Goal: Information Seeking & Learning: Learn about a topic

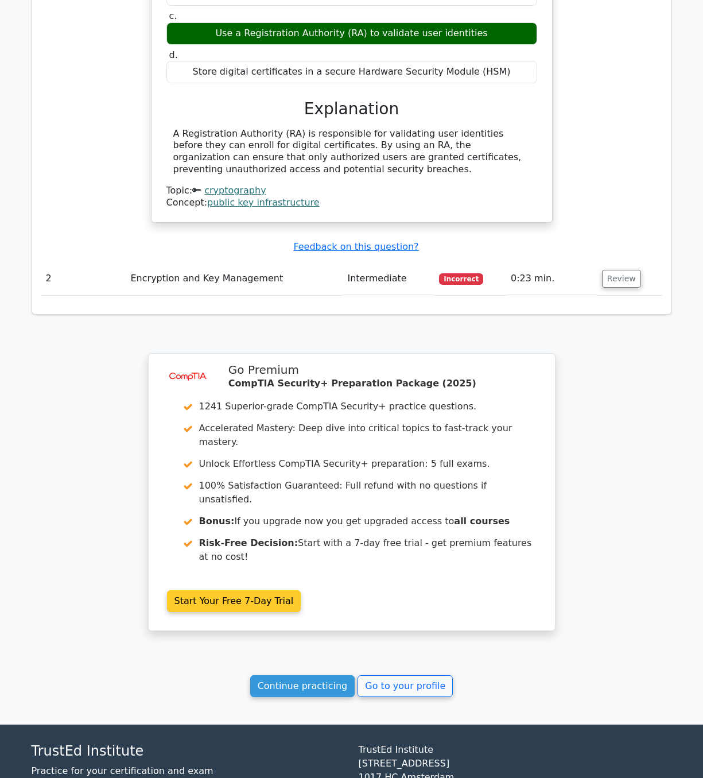
scroll to position [1076, 0]
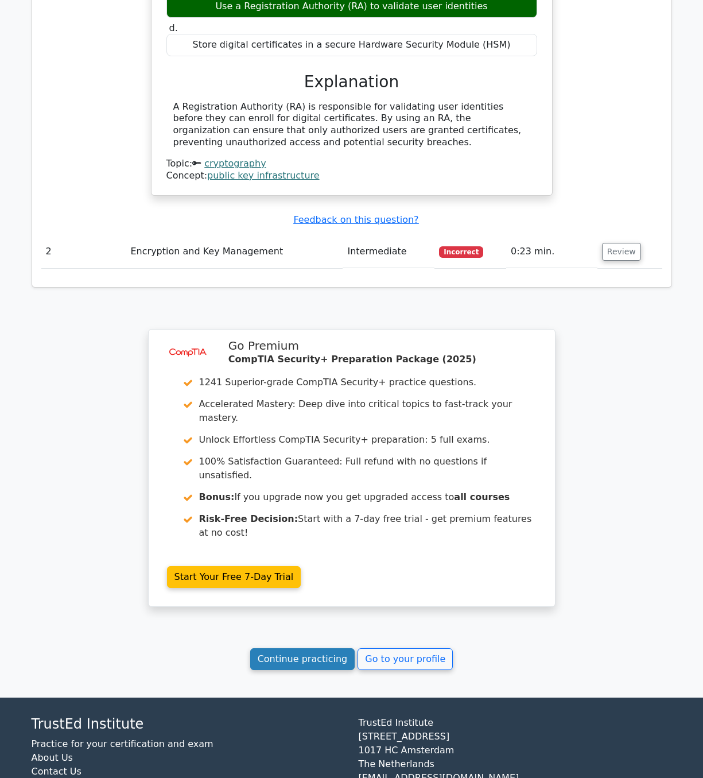
click at [329, 648] on link "Continue practicing" at bounding box center [302, 659] width 105 height 22
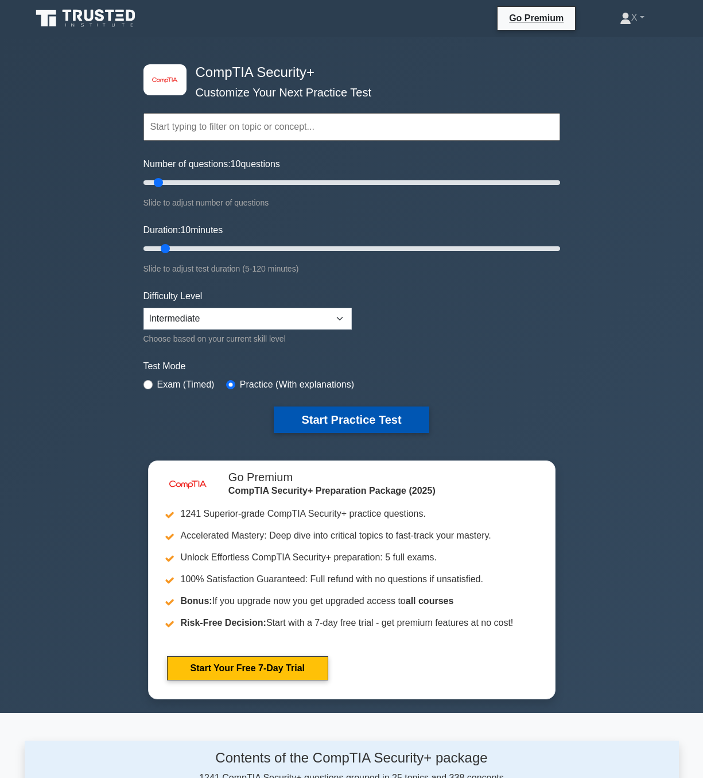
click at [304, 423] on button "Start Practice Test" at bounding box center [351, 419] width 155 height 26
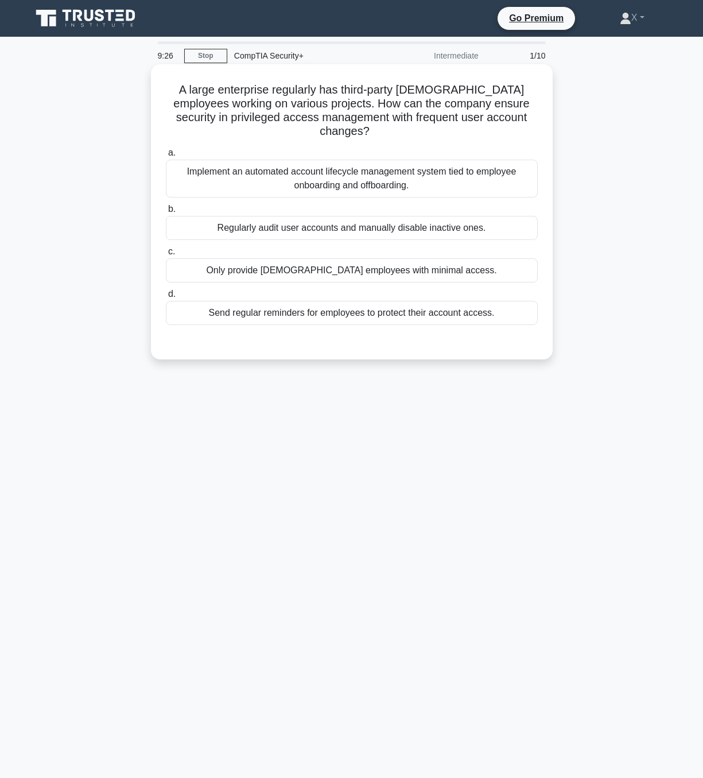
click at [487, 183] on div "Implement an automated account lifecycle management system tied to employee onb…" at bounding box center [352, 179] width 372 height 38
click at [166, 157] on input "a. Implement an automated account lifecycle management system tied to employee …" at bounding box center [166, 152] width 0 height 7
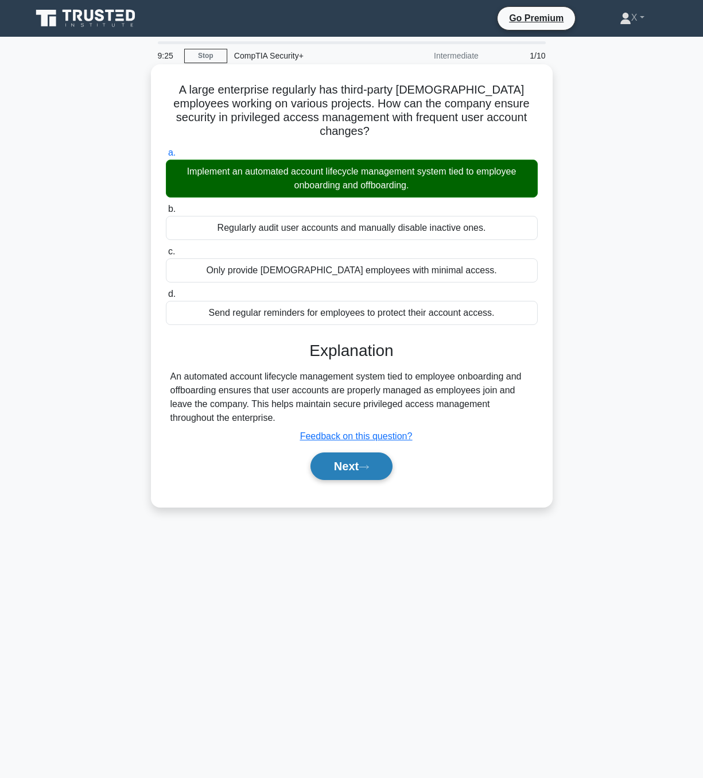
click at [369, 466] on icon at bounding box center [364, 467] width 10 height 6
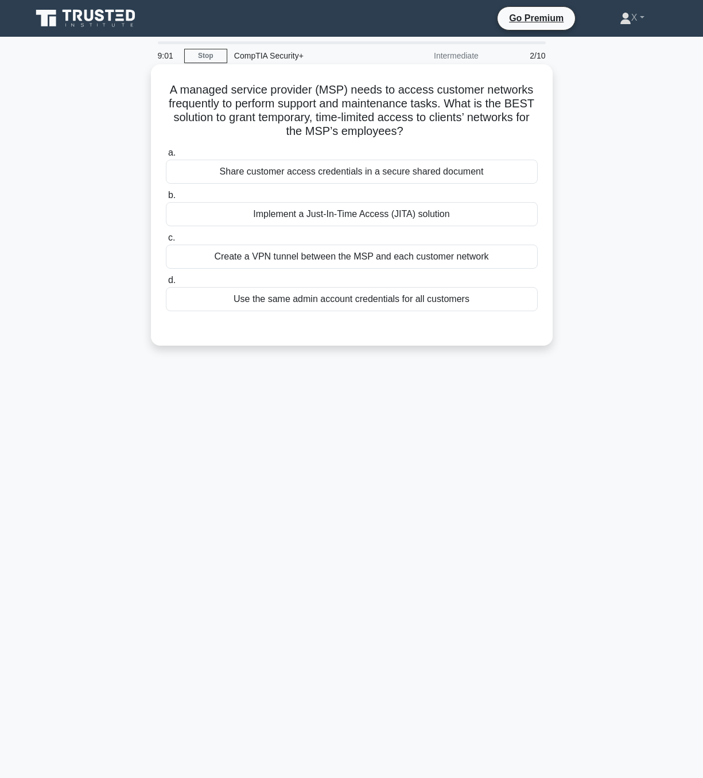
click at [490, 222] on div "Implement a Just-In-Time Access (JITA) solution" at bounding box center [352, 214] width 372 height 24
click at [166, 199] on input "b. Implement a Just-In-Time Access (JITA) solution" at bounding box center [166, 195] width 0 height 7
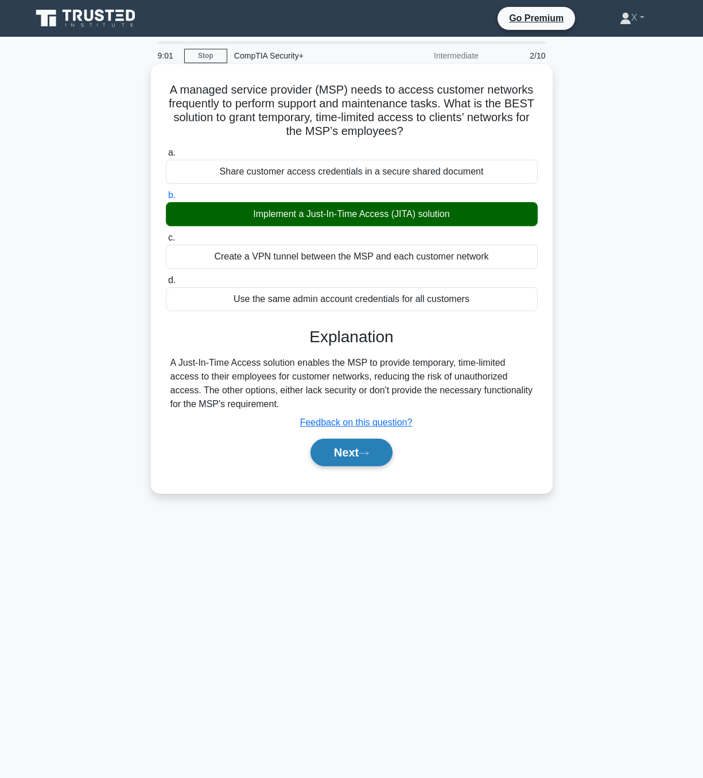
click at [382, 458] on button "Next" at bounding box center [351, 452] width 82 height 28
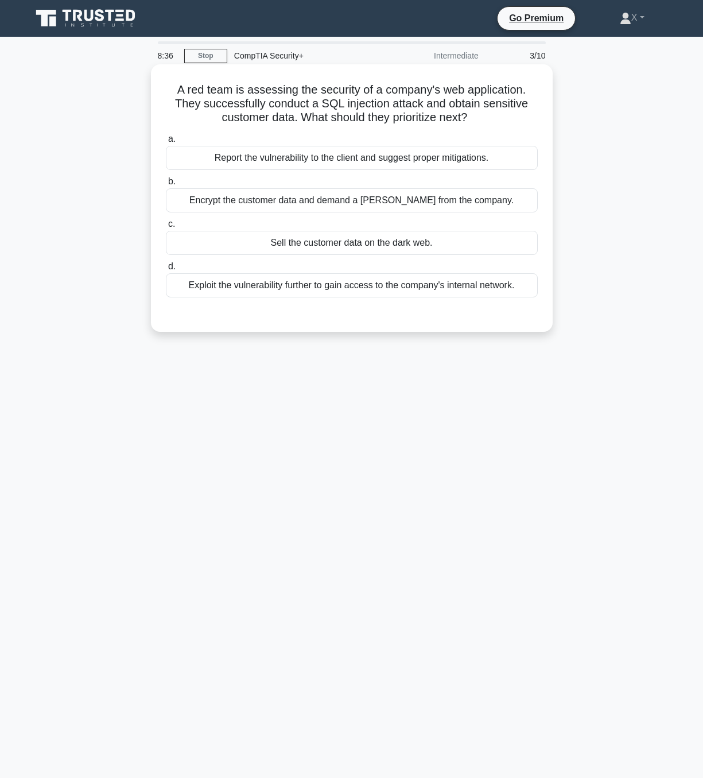
click at [517, 170] on div "Report the vulnerability to the client and suggest proper mitigations." at bounding box center [352, 158] width 372 height 24
click at [166, 143] on input "a. Report the vulnerability to the client and suggest proper mitigations." at bounding box center [166, 138] width 0 height 7
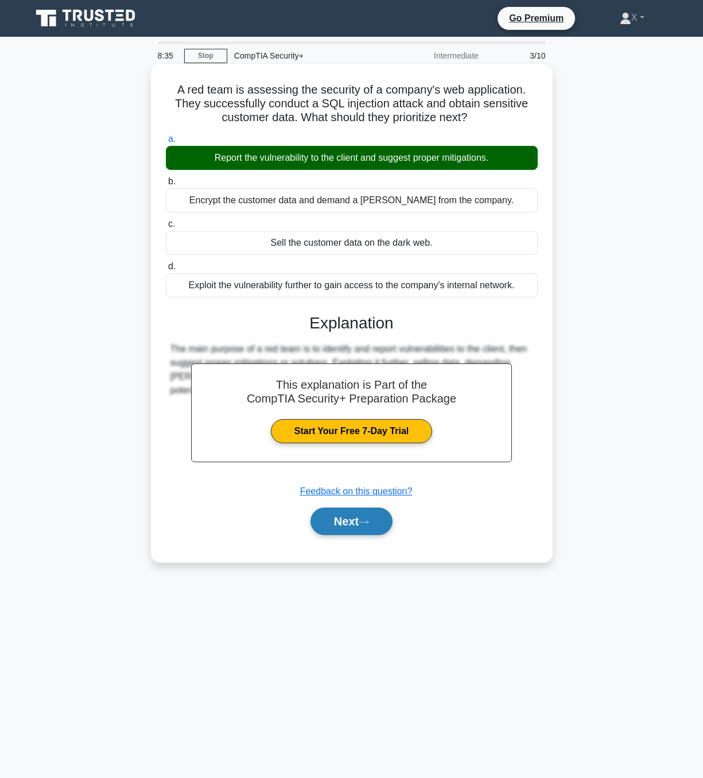
click at [359, 535] on button "Next" at bounding box center [351, 521] width 82 height 28
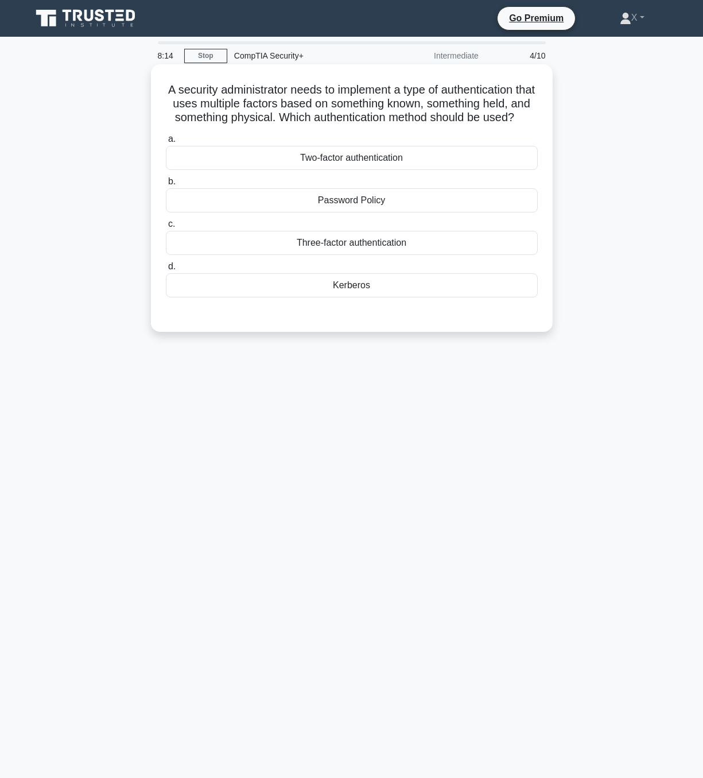
click at [366, 253] on div "Three-factor authentication" at bounding box center [352, 243] width 372 height 24
click at [166, 228] on input "c. Three-factor authentication" at bounding box center [166, 223] width 0 height 7
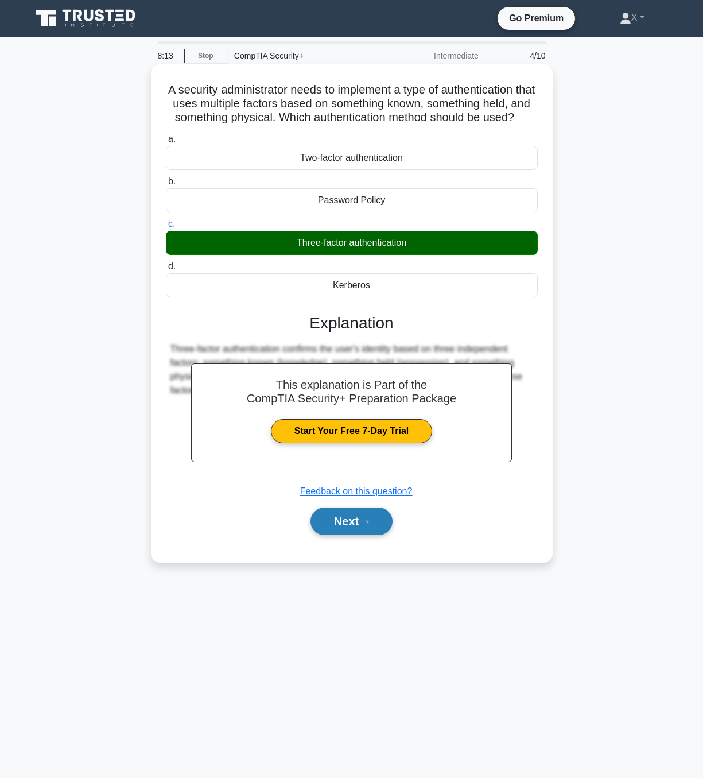
click at [378, 535] on button "Next" at bounding box center [351, 521] width 82 height 28
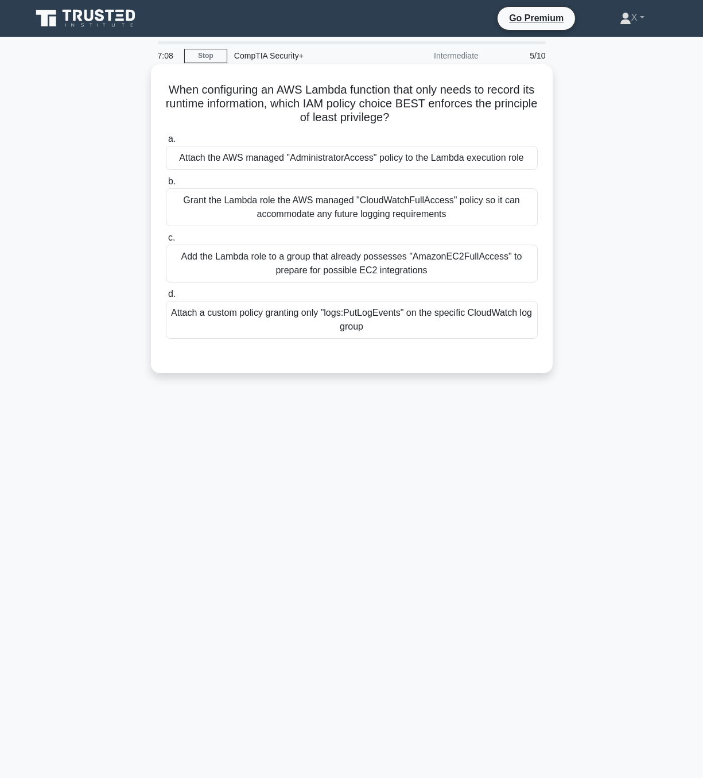
click at [507, 337] on div "Attach a custom policy granting only "logs:PutLogEvents" on the specific CloudW…" at bounding box center [352, 320] width 372 height 38
click at [166, 298] on input "d. Attach a custom policy granting only "logs:PutLogEvents" on the specific Clo…" at bounding box center [166, 293] width 0 height 7
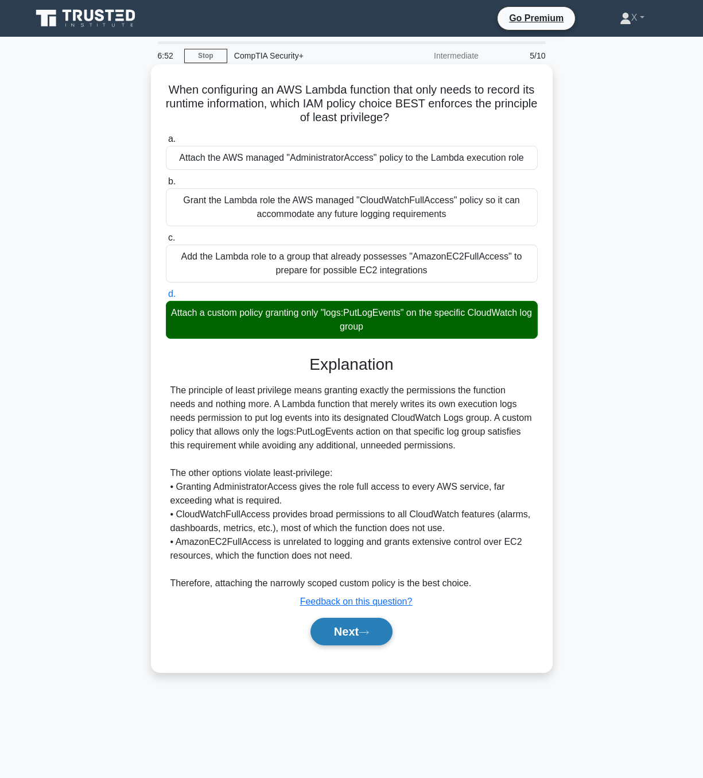
click at [369, 635] on icon at bounding box center [364, 632] width 10 height 6
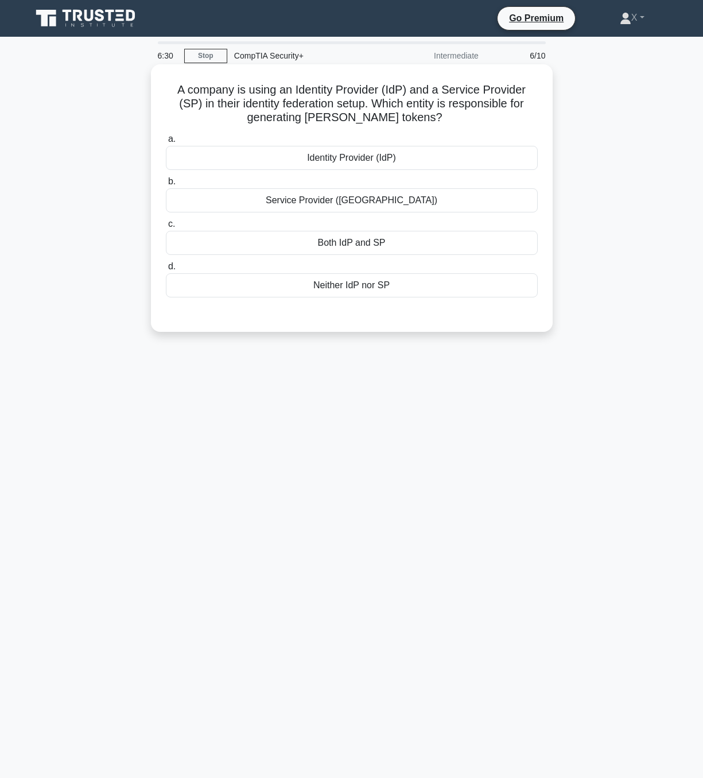
click at [423, 158] on div "Identity Provider (IdP)" at bounding box center [352, 158] width 372 height 24
click at [166, 143] on input "a. Identity Provider (IdP)" at bounding box center [166, 138] width 0 height 7
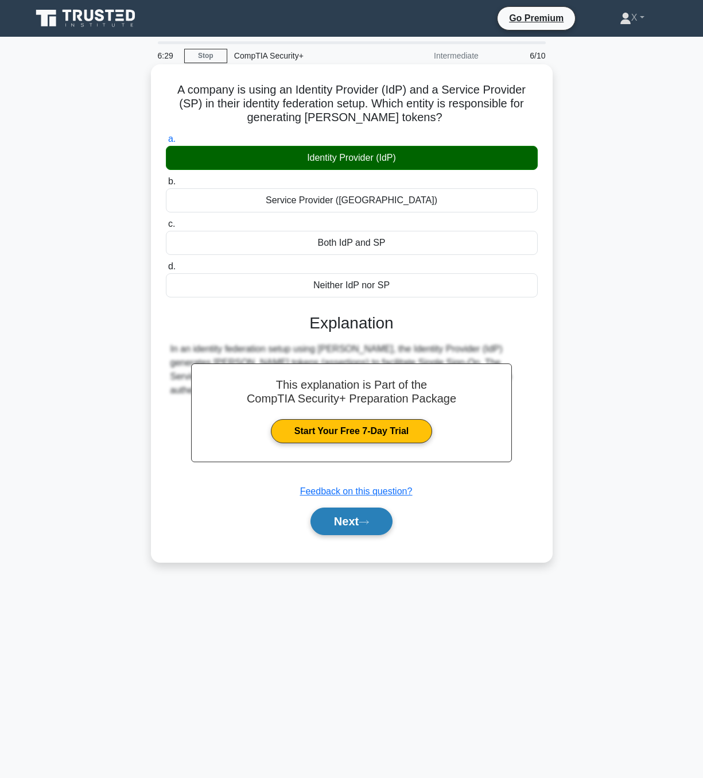
click at [369, 521] on icon at bounding box center [364, 522] width 10 height 6
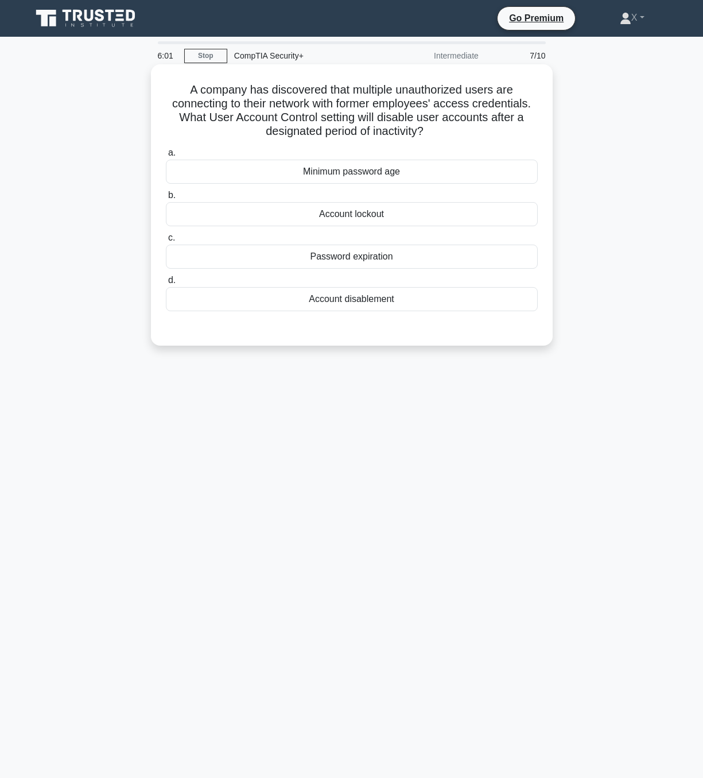
click at [347, 299] on div "Account disablement" at bounding box center [352, 299] width 372 height 24
click at [166, 284] on input "d. Account disablement" at bounding box center [166, 280] width 0 height 7
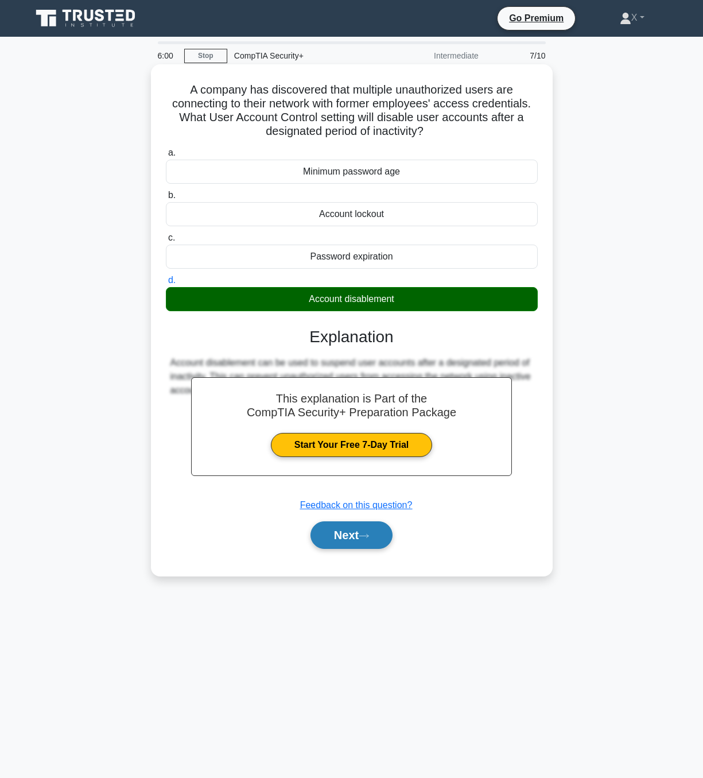
click at [361, 540] on button "Next" at bounding box center [351, 535] width 82 height 28
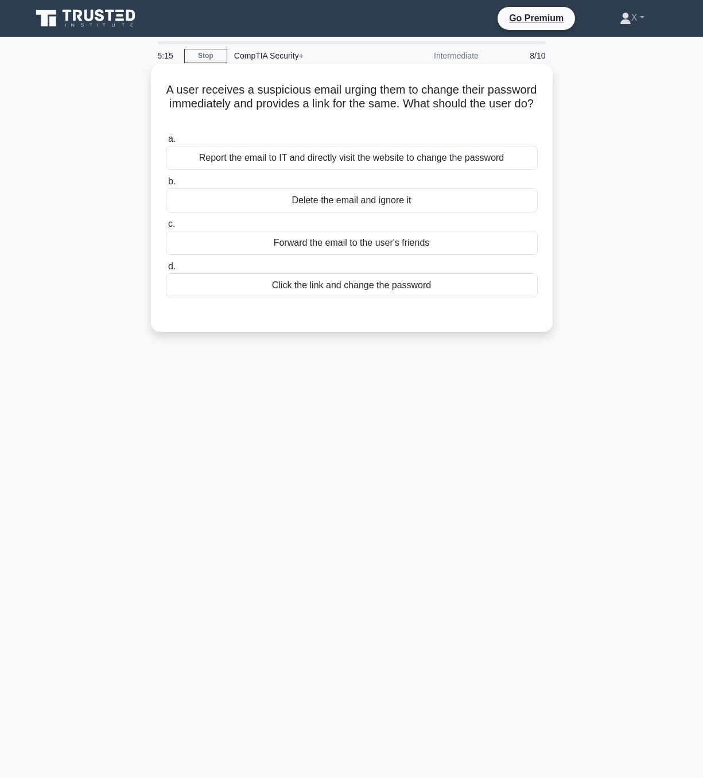
click at [407, 200] on div "Delete the email and ignore it" at bounding box center [352, 200] width 372 height 24
click at [166, 185] on input "b. Delete the email and ignore it" at bounding box center [166, 181] width 0 height 7
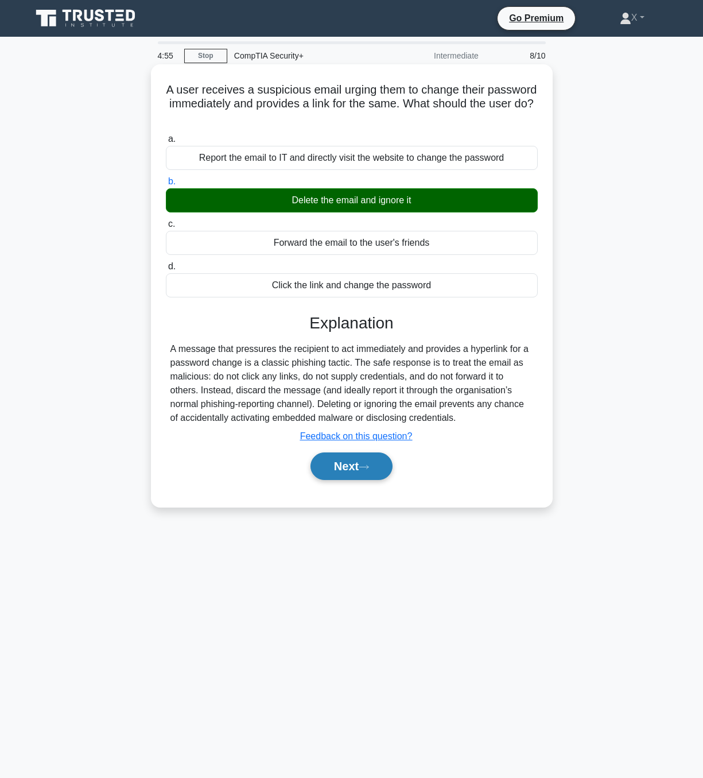
click at [384, 480] on button "Next" at bounding box center [351, 466] width 82 height 28
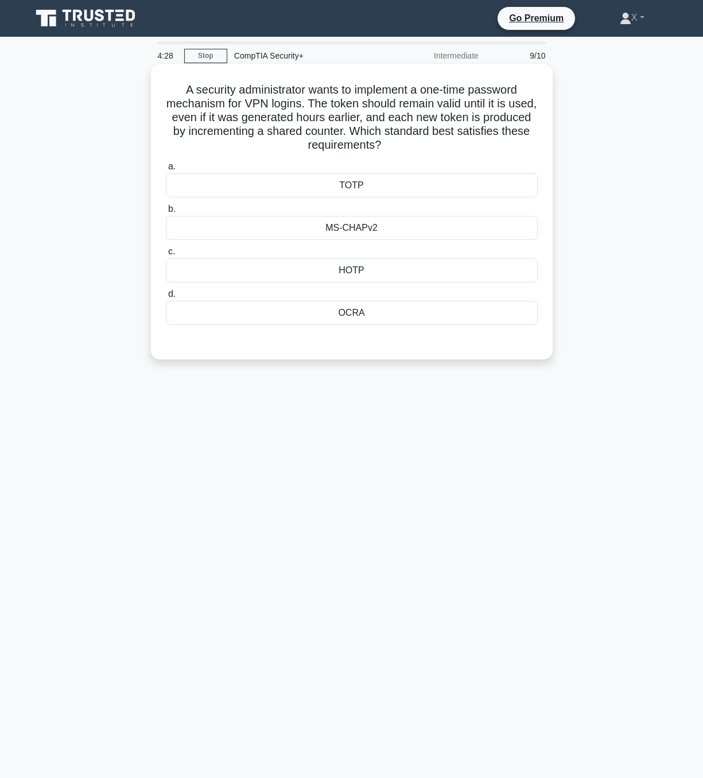
click at [400, 230] on div "MS-CHAPv2" at bounding box center [352, 228] width 372 height 24
click at [166, 213] on input "b. MS-CHAPv2" at bounding box center [166, 208] width 0 height 7
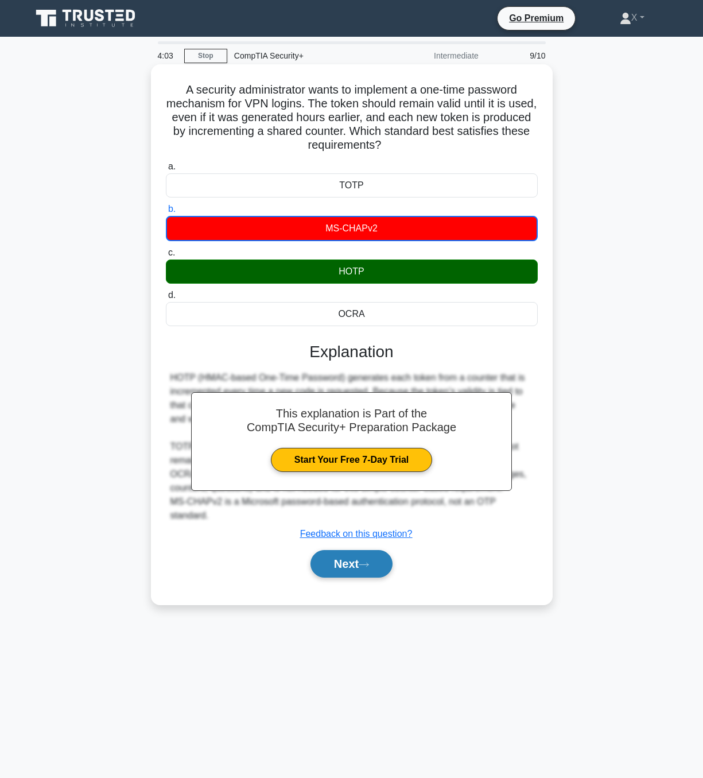
click at [381, 577] on button "Next" at bounding box center [351, 564] width 82 height 28
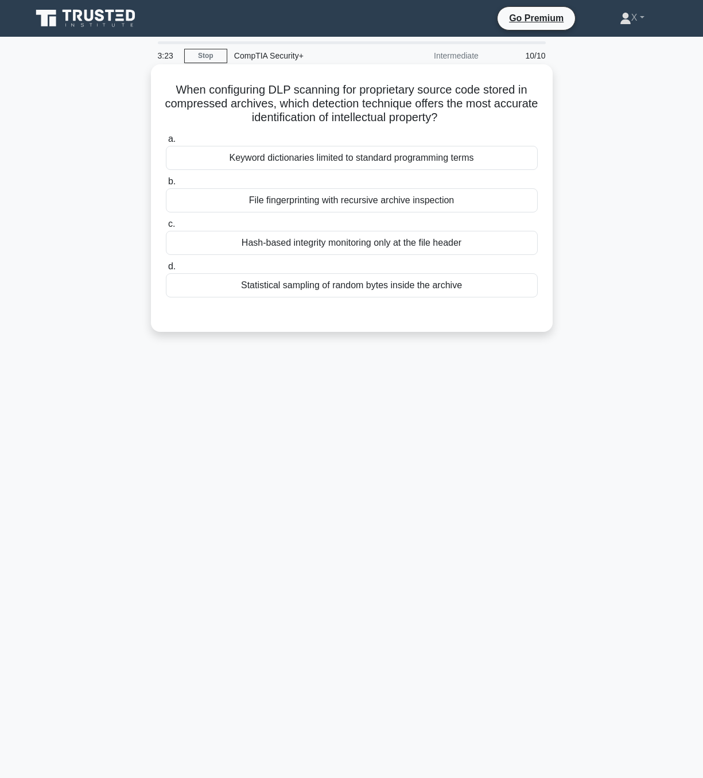
click at [392, 205] on div "File fingerprinting with recursive archive inspection" at bounding box center [352, 200] width 372 height 24
click at [166, 185] on input "b. File fingerprinting with recursive archive inspection" at bounding box center [166, 181] width 0 height 7
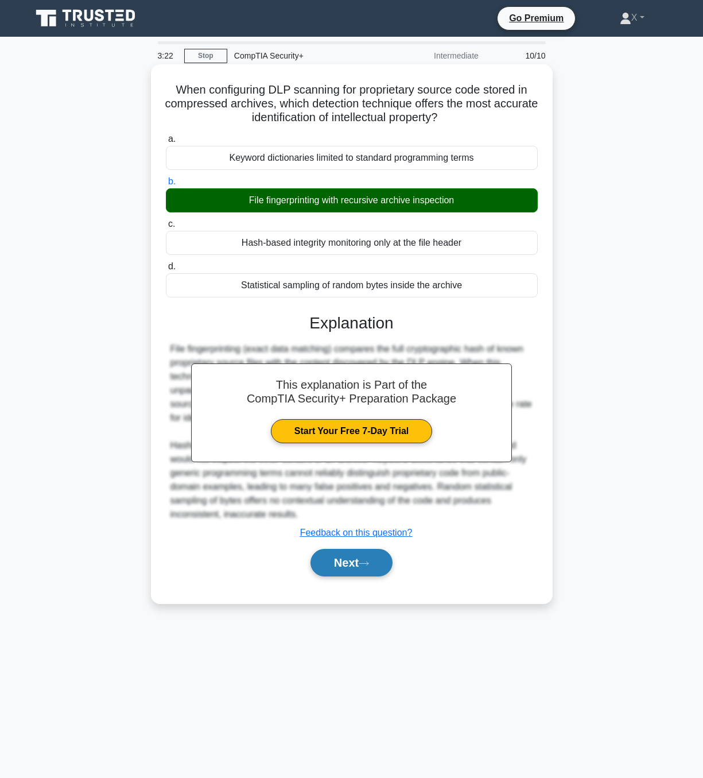
click at [358, 576] on button "Next" at bounding box center [351, 563] width 82 height 28
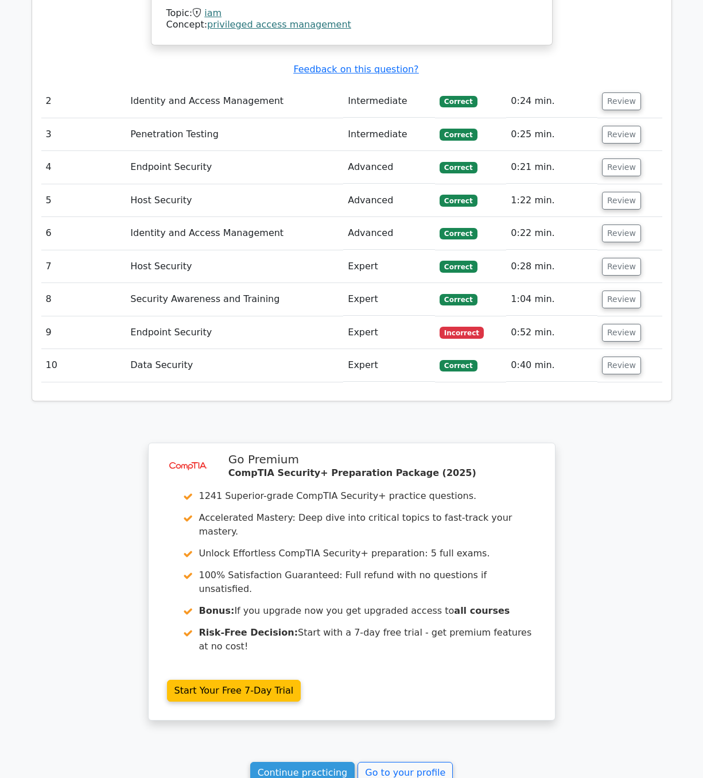
scroll to position [1210, 0]
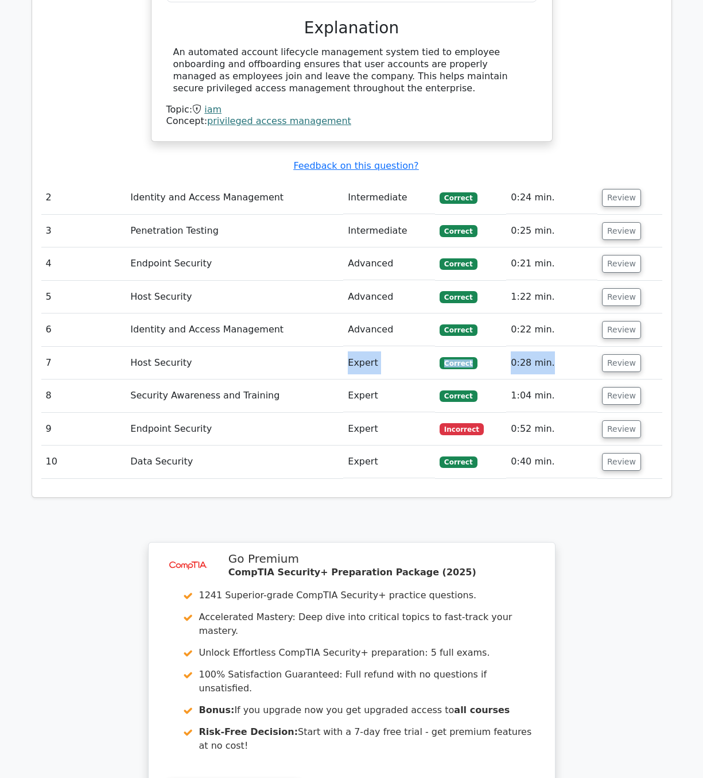
drag, startPoint x: 382, startPoint y: 421, endPoint x: 350, endPoint y: 319, distance: 107.1
click at [350, 319] on tbody "1 Identity and Access Management Intermediate Correct 0:35 min. Review" at bounding box center [351, 102] width 621 height 752
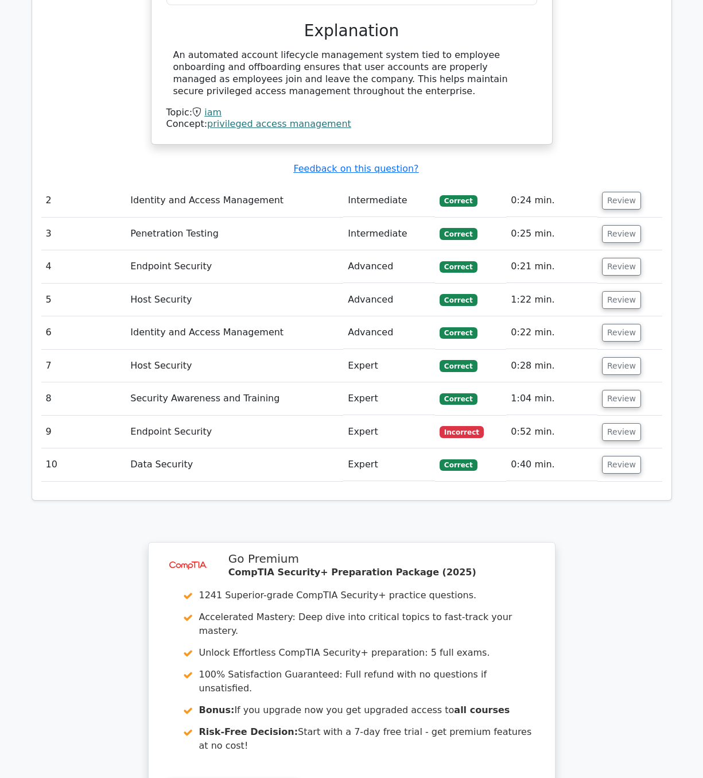
click at [592, 533] on div "Your Test Results CompTIA Security+ 90% Your Score Keep practicing! Performance…" at bounding box center [352, 19] width 654 height 1782
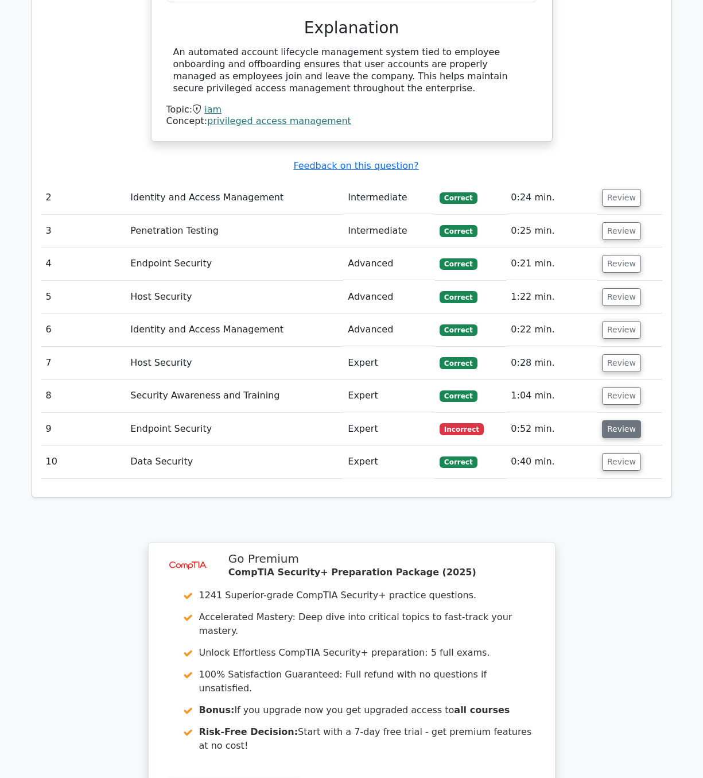
click at [612, 420] on button "Review" at bounding box center [621, 429] width 39 height 18
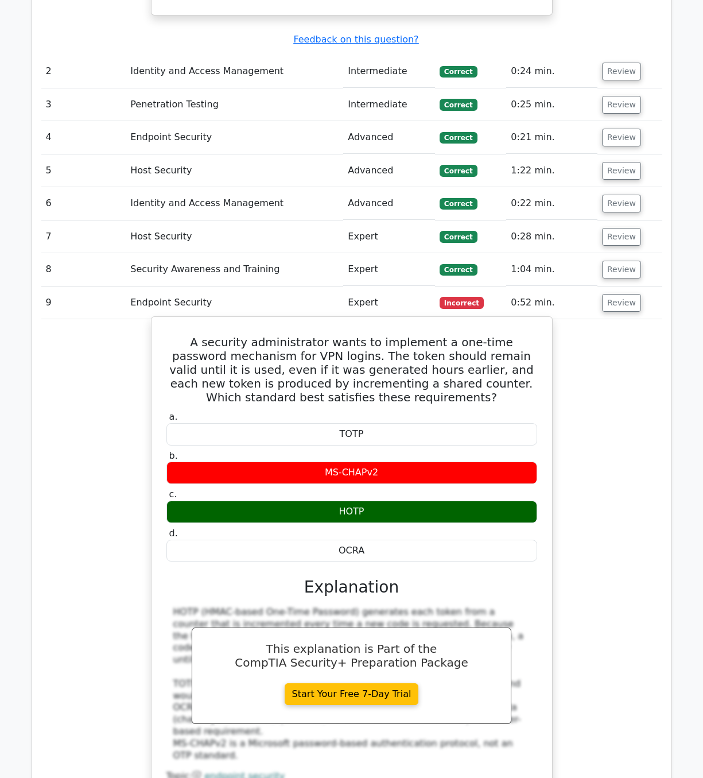
scroll to position [1341, 0]
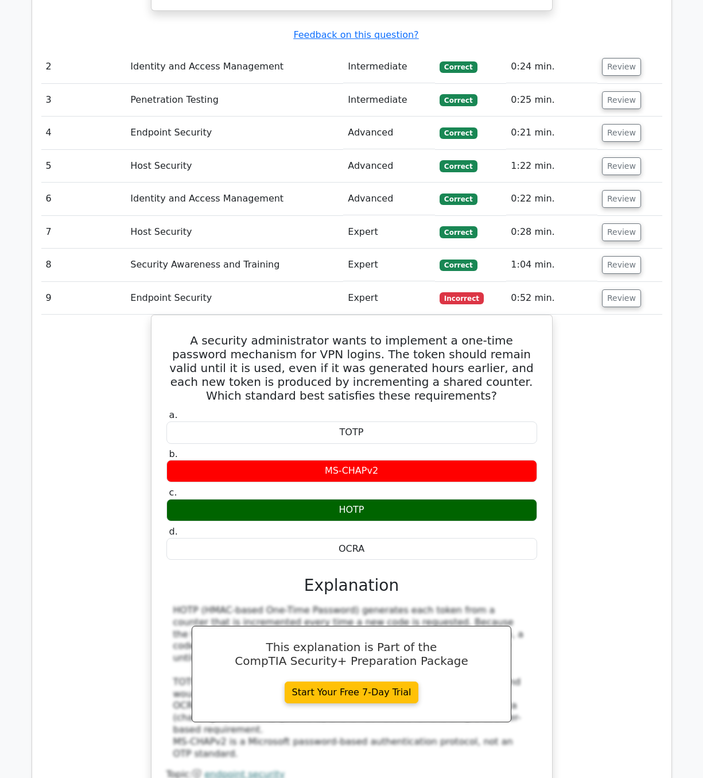
drag, startPoint x: 496, startPoint y: 511, endPoint x: 143, endPoint y: 275, distance: 425.0
click at [143, 315] on div "A security administrator wants to implement a one-time password mechanism for V…" at bounding box center [351, 568] width 621 height 506
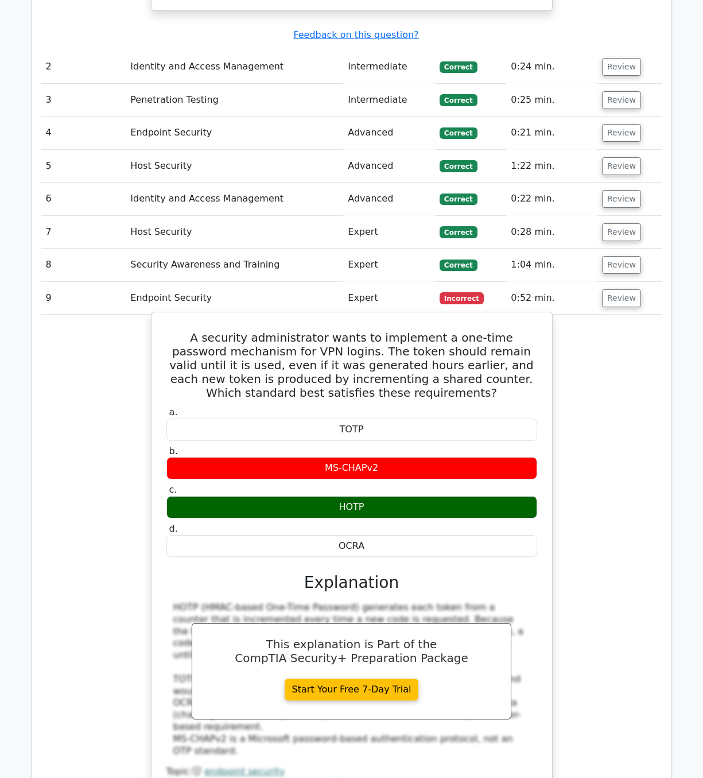
copy div "A security administrator wants to implement a one-time password mechanism for V…"
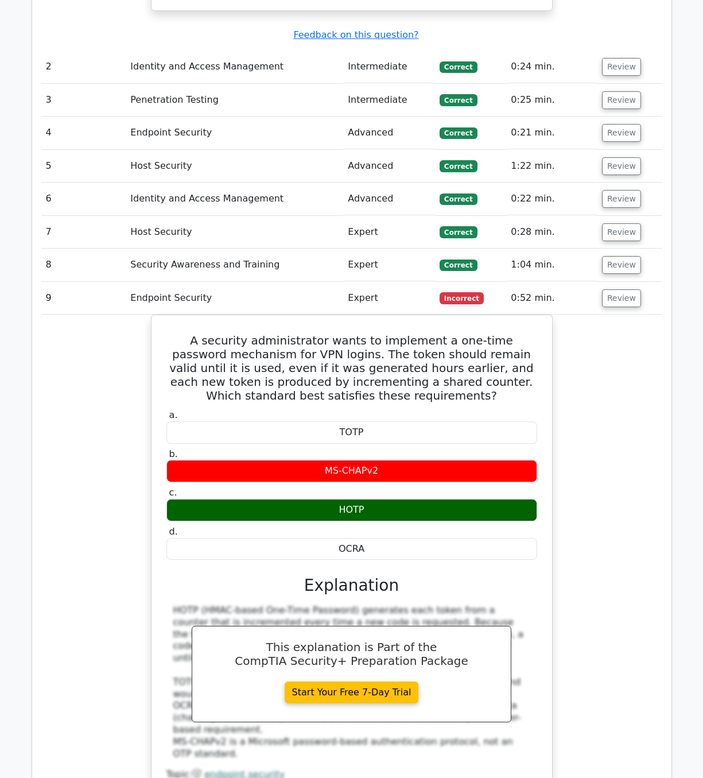
click at [123, 441] on div "A security administrator wants to implement a one-time password mechanism for V…" at bounding box center [351, 568] width 621 height 506
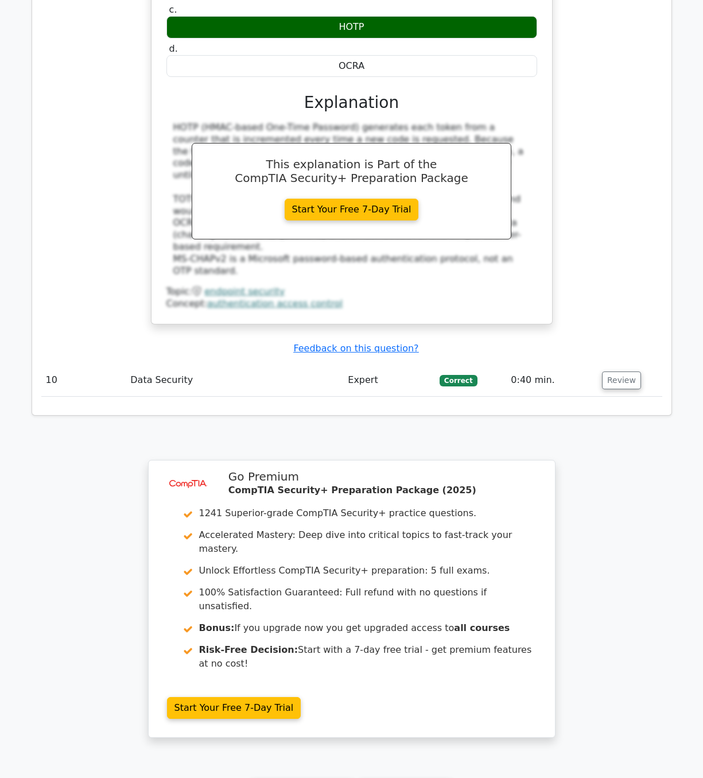
scroll to position [1926, 0]
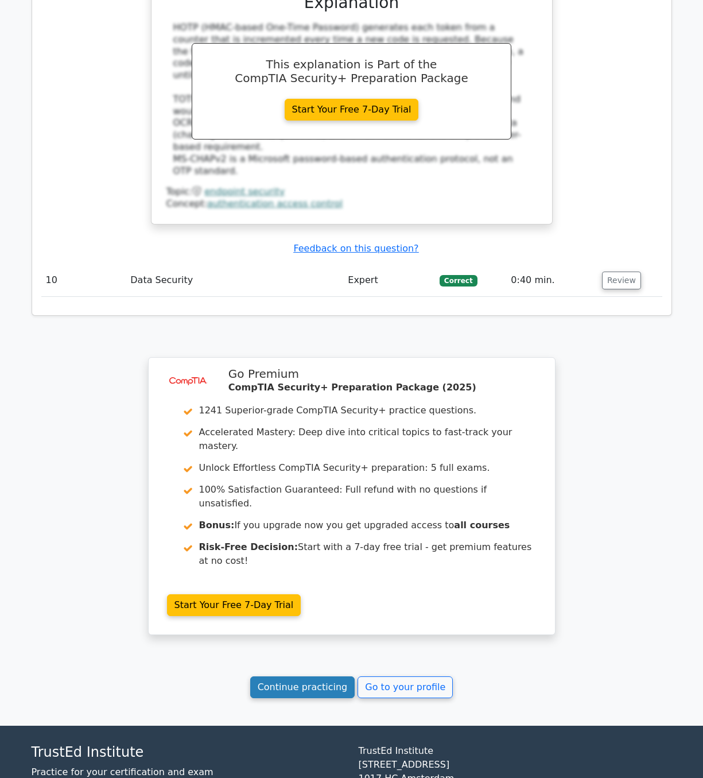
click at [337, 676] on link "Continue practicing" at bounding box center [302, 687] width 105 height 22
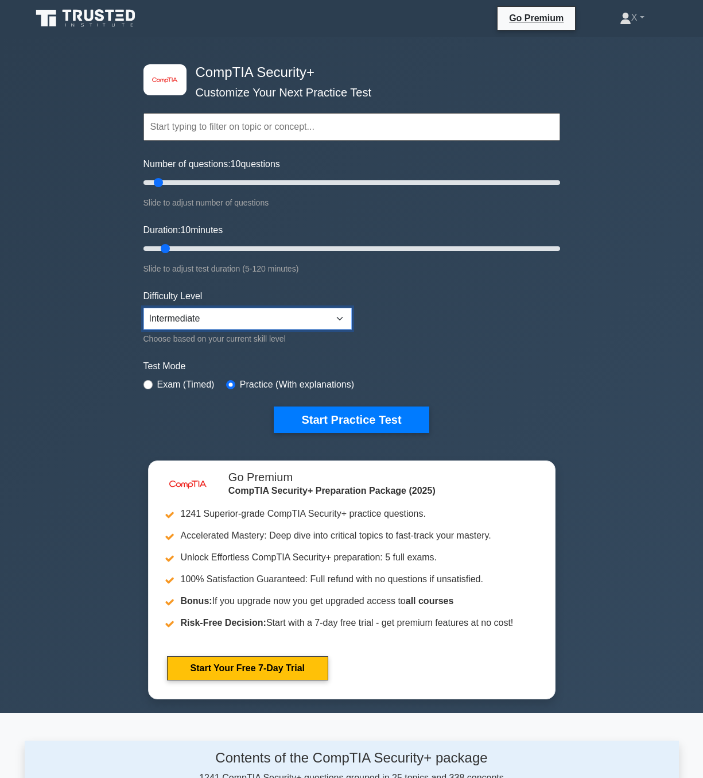
click at [143, 308] on select "Beginner Intermediate Expert" at bounding box center [247, 319] width 208 height 22
click at [91, 364] on div "image/svg+xml CompTIA Security+ Customize Your Next Practice Test Topics Crypto…" at bounding box center [351, 375] width 703 height 676
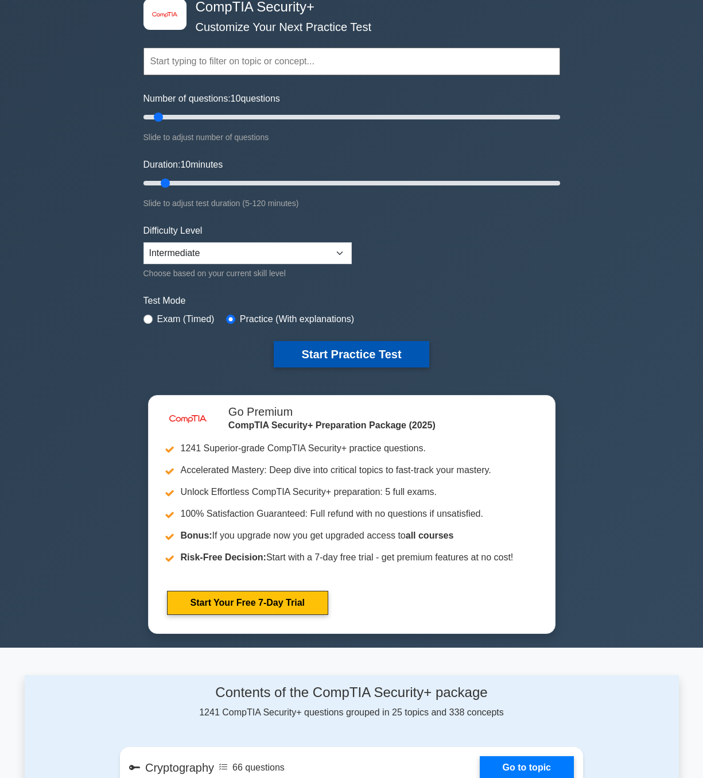
click at [413, 355] on button "Start Practice Test" at bounding box center [351, 354] width 155 height 26
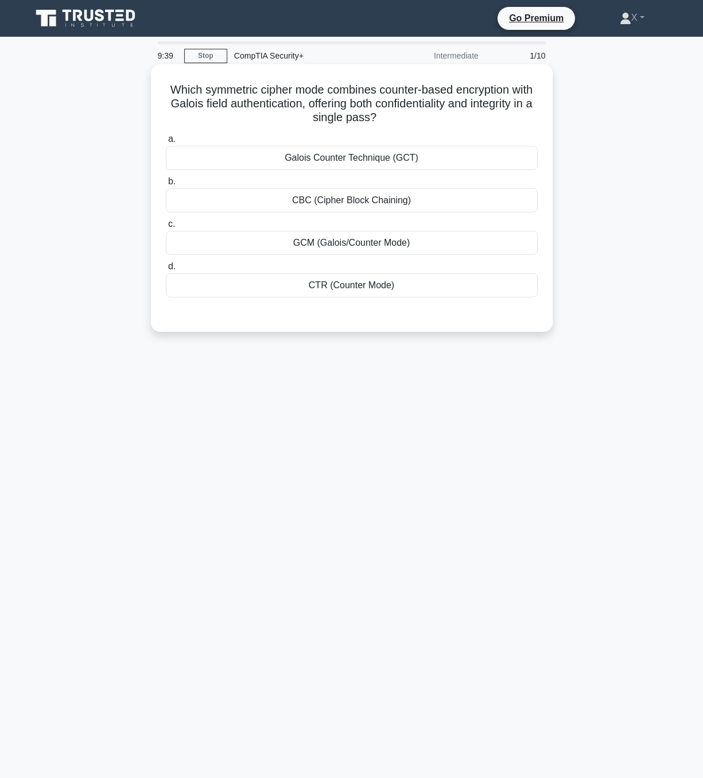
click at [372, 246] on div "GCM (Galois/Counter Mode)" at bounding box center [352, 243] width 372 height 24
click at [166, 228] on input "c. GCM (Galois/Counter Mode)" at bounding box center [166, 223] width 0 height 7
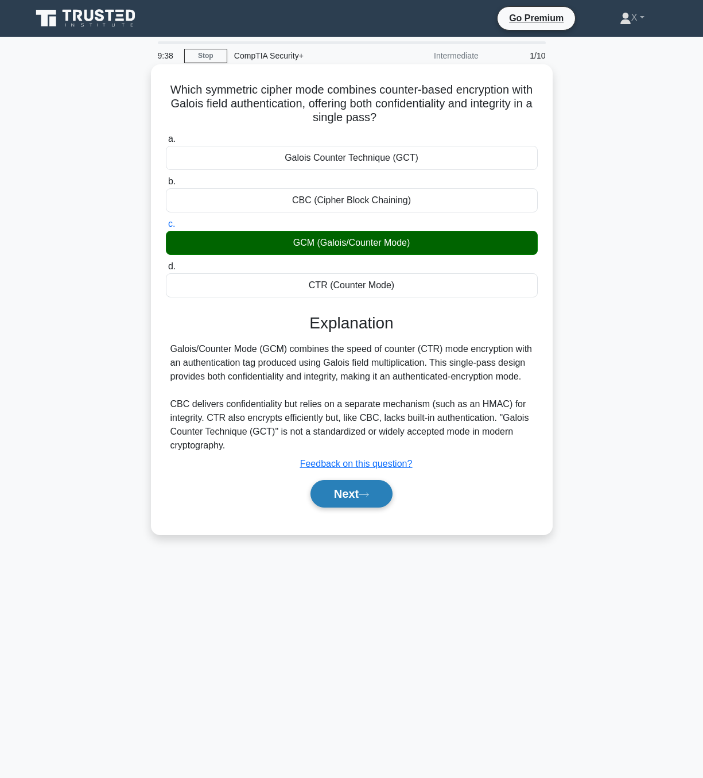
click at [376, 505] on button "Next" at bounding box center [351, 494] width 82 height 28
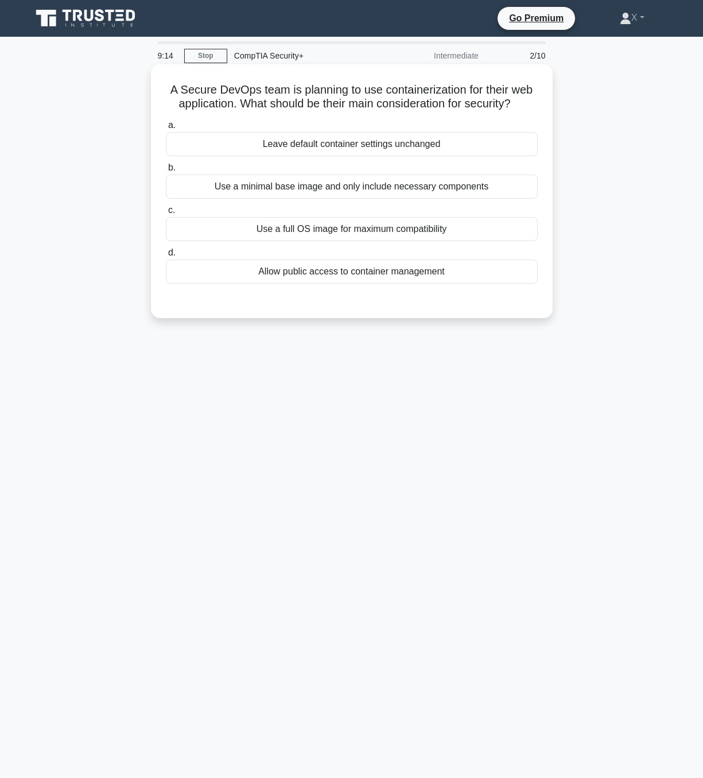
click at [420, 199] on div "Use a minimal base image and only include necessary components" at bounding box center [352, 186] width 372 height 24
click at [166, 172] on input "b. Use a minimal base image and only include necessary components" at bounding box center [166, 167] width 0 height 7
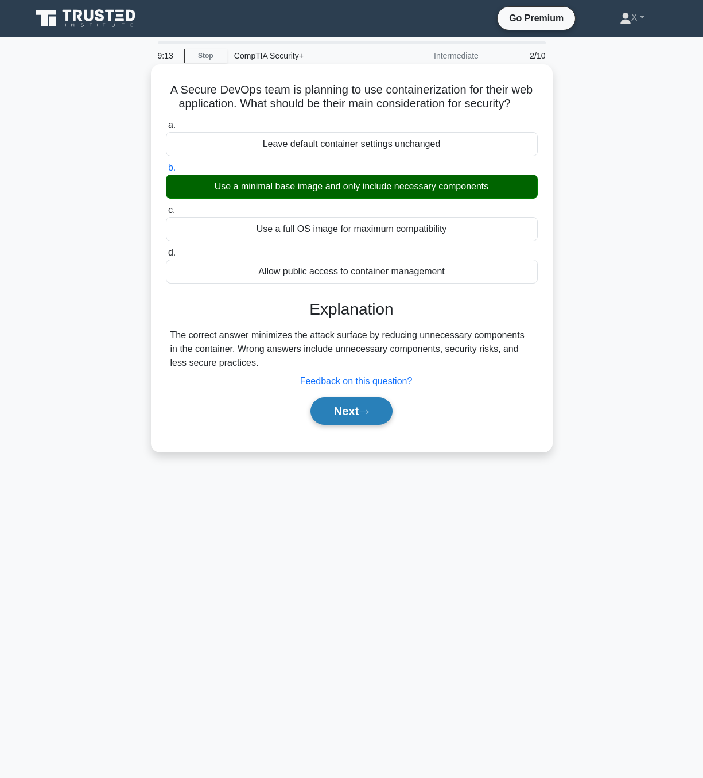
click at [366, 425] on button "Next" at bounding box center [351, 411] width 82 height 28
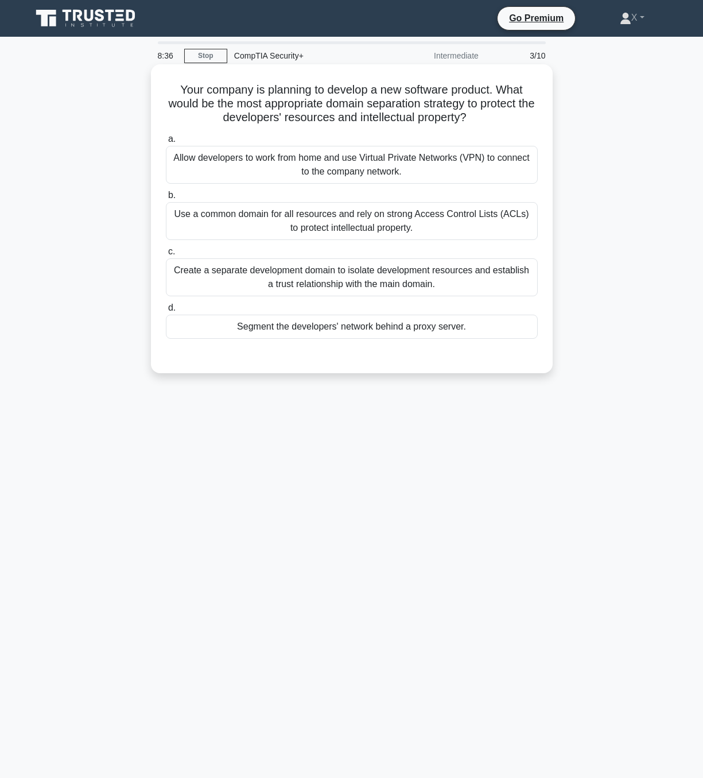
click at [432, 235] on div "Use a common domain for all resources and rely on strong Access Control Lists (…" at bounding box center [352, 221] width 372 height 38
click at [166, 199] on input "b. Use a common domain for all resources and rely on strong Access Control List…" at bounding box center [166, 195] width 0 height 7
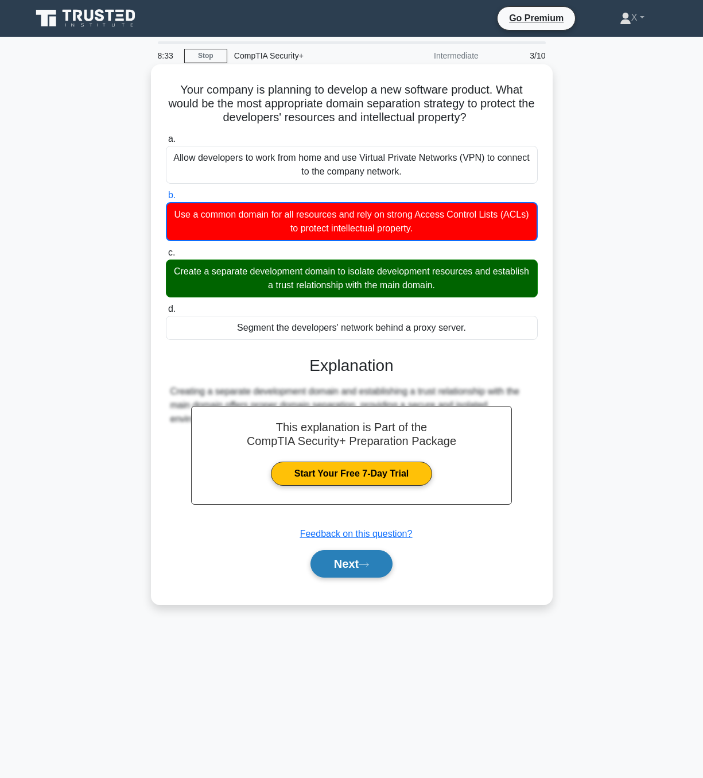
click at [369, 568] on icon at bounding box center [364, 564] width 10 height 6
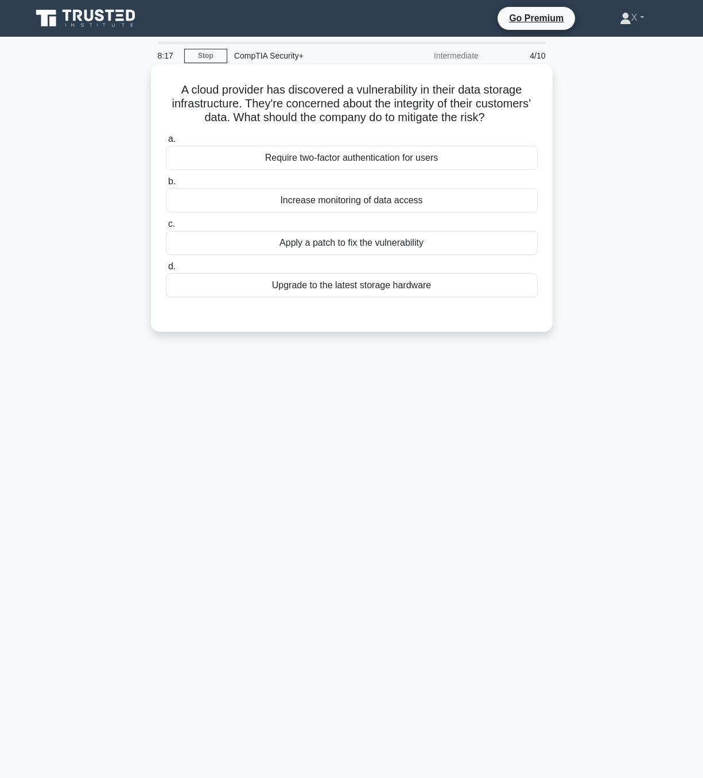
drag, startPoint x: 302, startPoint y: 102, endPoint x: 526, endPoint y: 139, distance: 226.3
click at [526, 139] on div "A cloud provider has discovered a vulnerability in their data storage infrastru…" at bounding box center [352, 198] width 393 height 258
click at [509, 125] on h5 "A cloud provider has discovered a vulnerability in their data storage infrastru…" at bounding box center [352, 104] width 374 height 42
click at [456, 255] on div "Apply a patch to fix the vulnerability" at bounding box center [352, 243] width 372 height 24
click at [166, 228] on input "c. Apply a patch to fix the vulnerability" at bounding box center [166, 223] width 0 height 7
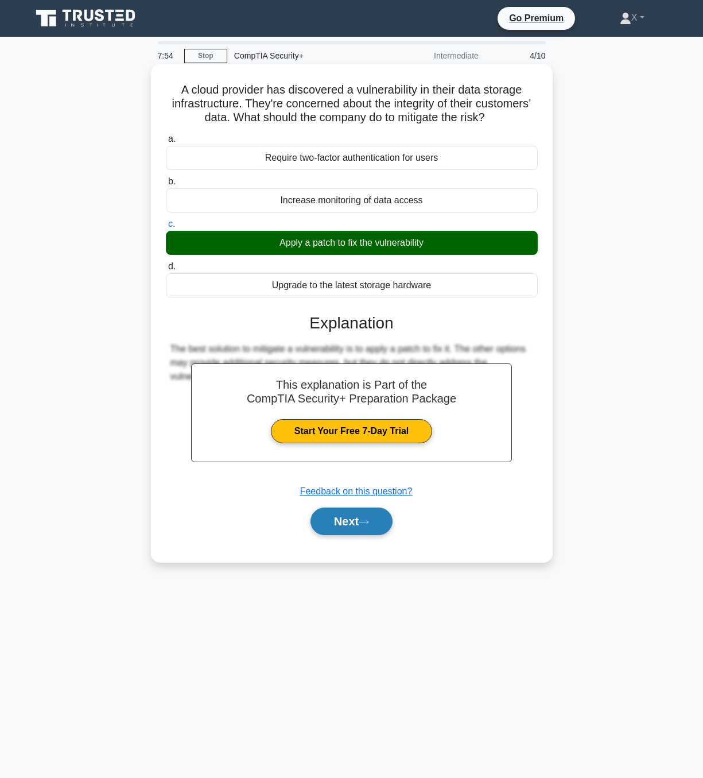
click at [368, 535] on button "Next" at bounding box center [351, 521] width 82 height 28
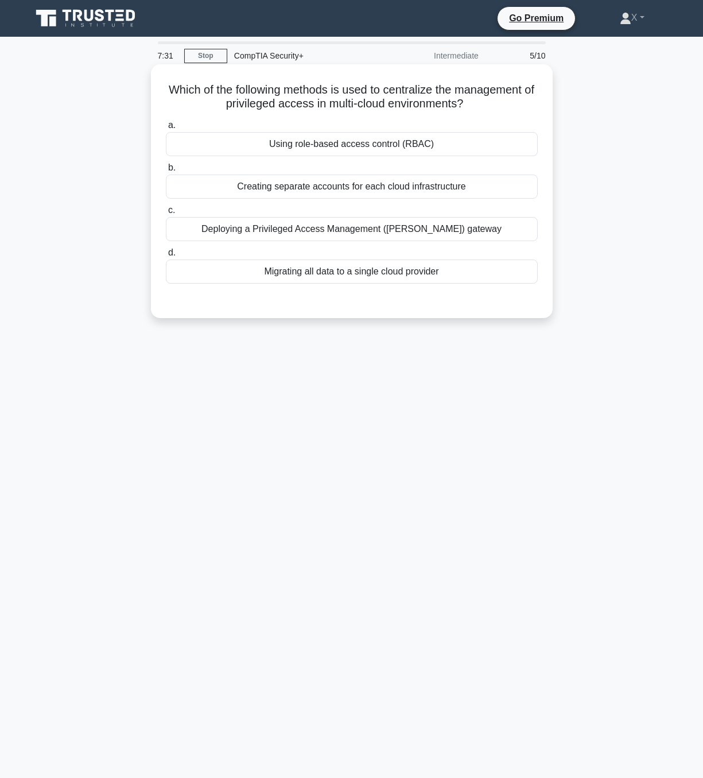
click at [506, 150] on div "Using role-based access control (RBAC)" at bounding box center [352, 144] width 372 height 24
click at [166, 129] on input "a. Using role-based access control (RBAC)" at bounding box center [166, 125] width 0 height 7
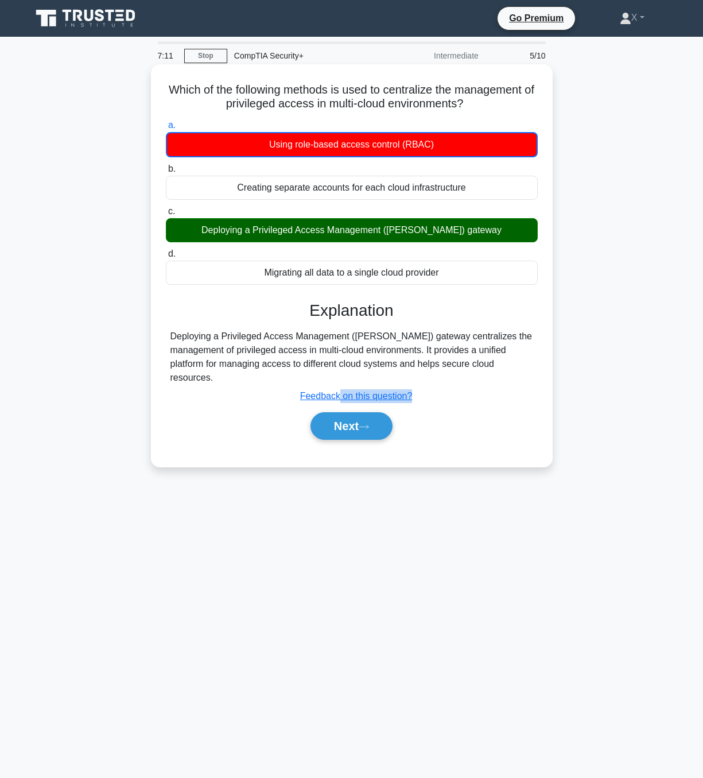
drag, startPoint x: 321, startPoint y: 418, endPoint x: 346, endPoint y: 459, distance: 47.5
click at [321, 436] on div "Explanation Deploying a Privileged Access Management (PAM) gateway centralizes …" at bounding box center [352, 372] width 372 height 143
click at [247, 440] on div "Next" at bounding box center [352, 426] width 376 height 28
drag, startPoint x: 338, startPoint y: 380, endPoint x: 517, endPoint y: 379, distance: 179.1
click at [517, 379] on div "Deploying a Privileged Access Management (PAM) gateway centralizes the manageme…" at bounding box center [351, 356] width 363 height 55
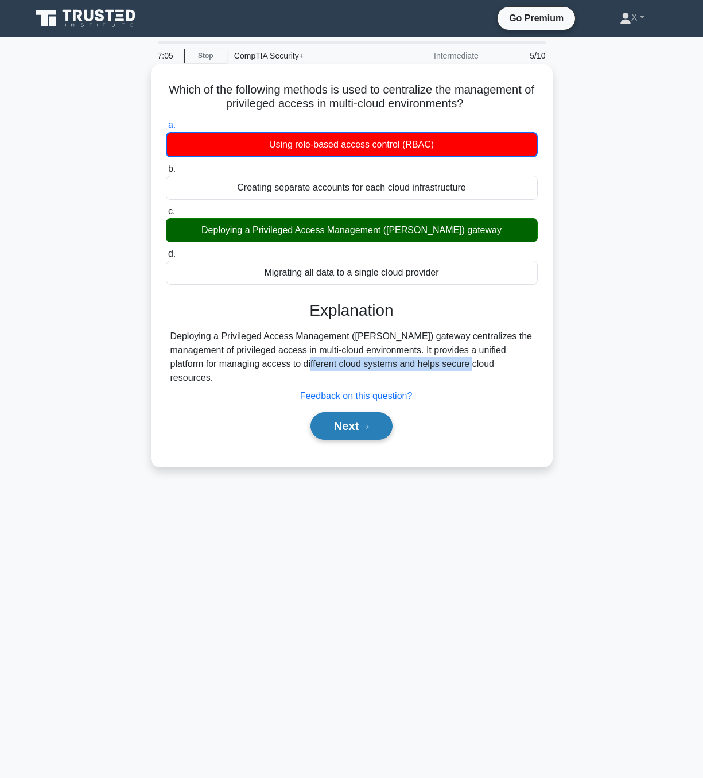
click at [329, 437] on button "Next" at bounding box center [351, 426] width 82 height 28
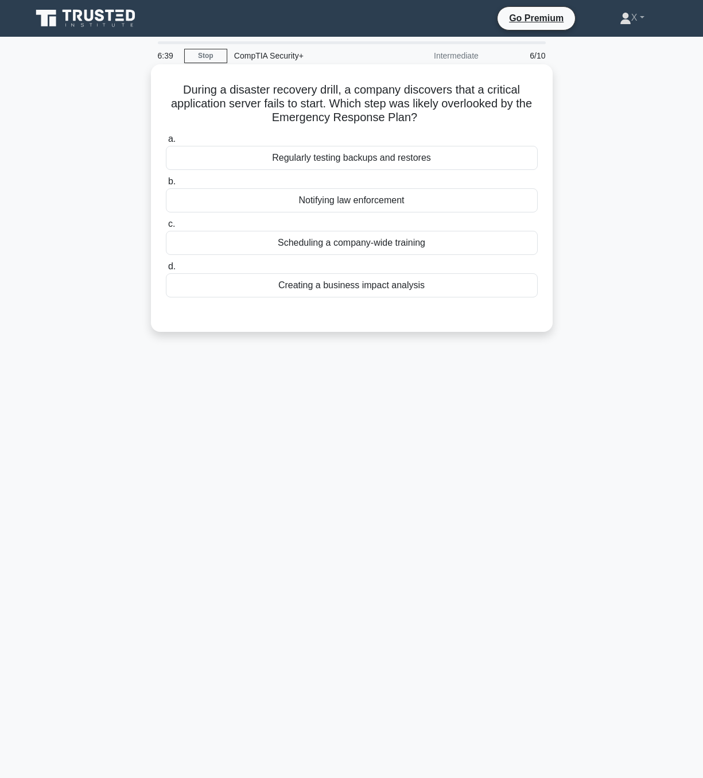
click at [480, 159] on div "Regularly testing backups and restores" at bounding box center [352, 158] width 372 height 24
click at [166, 143] on input "a. Regularly testing backups and restores" at bounding box center [166, 138] width 0 height 7
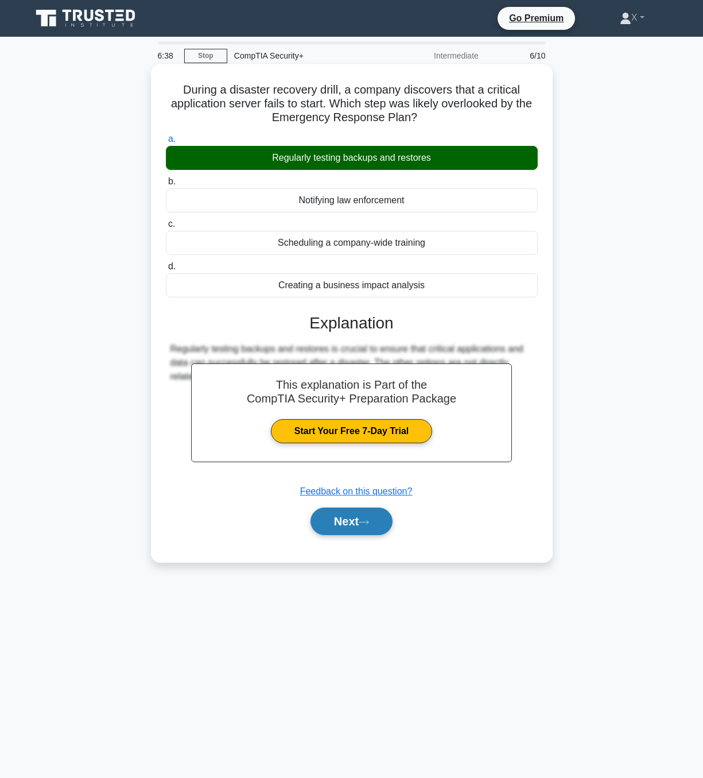
click at [364, 531] on button "Next" at bounding box center [351, 521] width 82 height 28
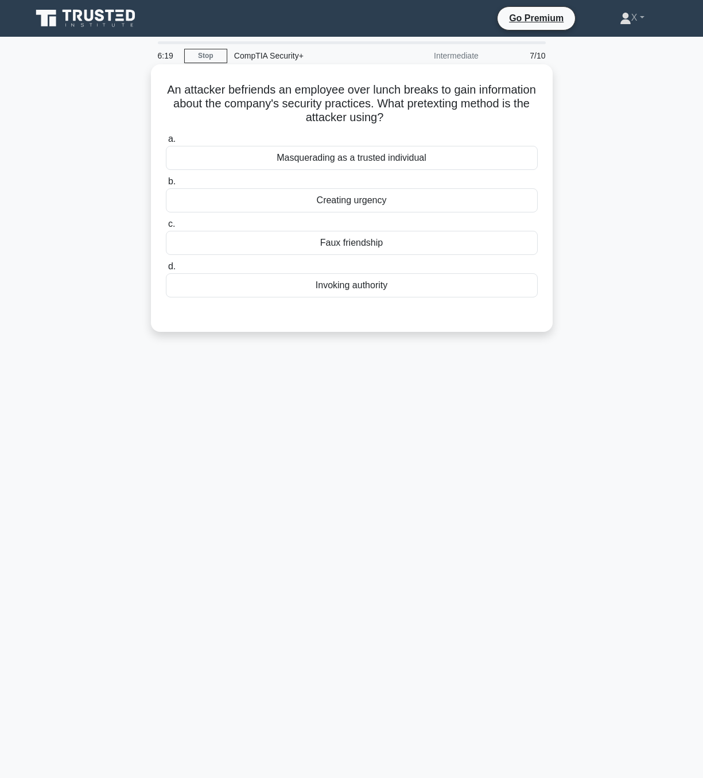
click at [391, 243] on div "Faux friendship" at bounding box center [352, 243] width 372 height 24
click at [166, 228] on input "c. Faux friendship" at bounding box center [166, 223] width 0 height 7
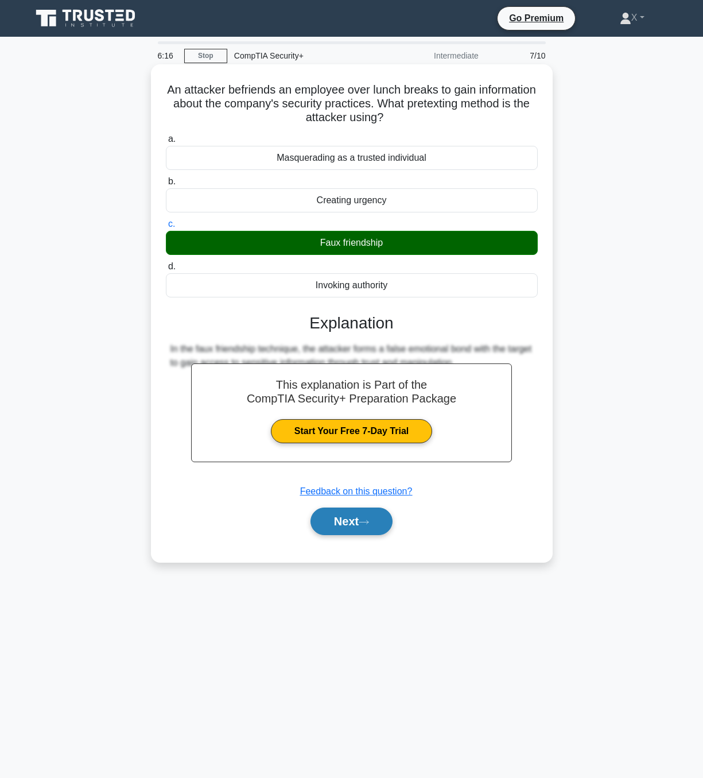
click at [364, 530] on button "Next" at bounding box center [351, 521] width 82 height 28
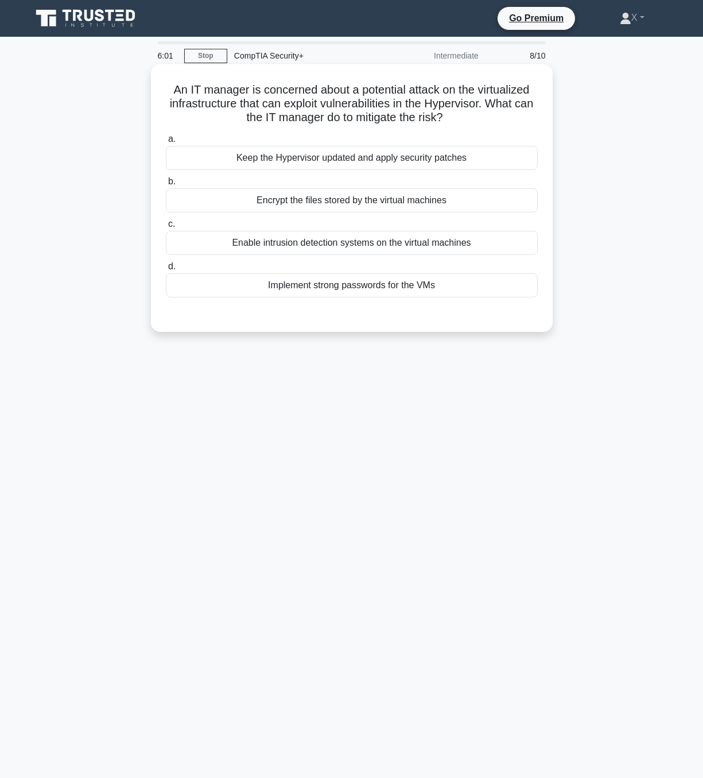
click at [496, 158] on div "Keep the Hypervisor updated and apply security patches" at bounding box center [352, 158] width 372 height 24
click at [166, 143] on input "a. Keep the Hypervisor updated and apply security patches" at bounding box center [166, 138] width 0 height 7
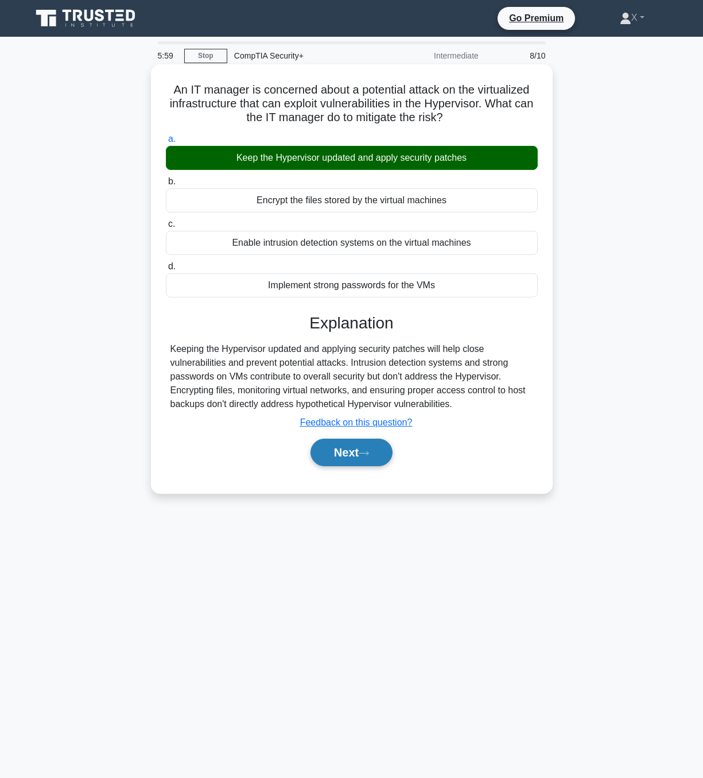
click at [351, 466] on button "Next" at bounding box center [351, 452] width 82 height 28
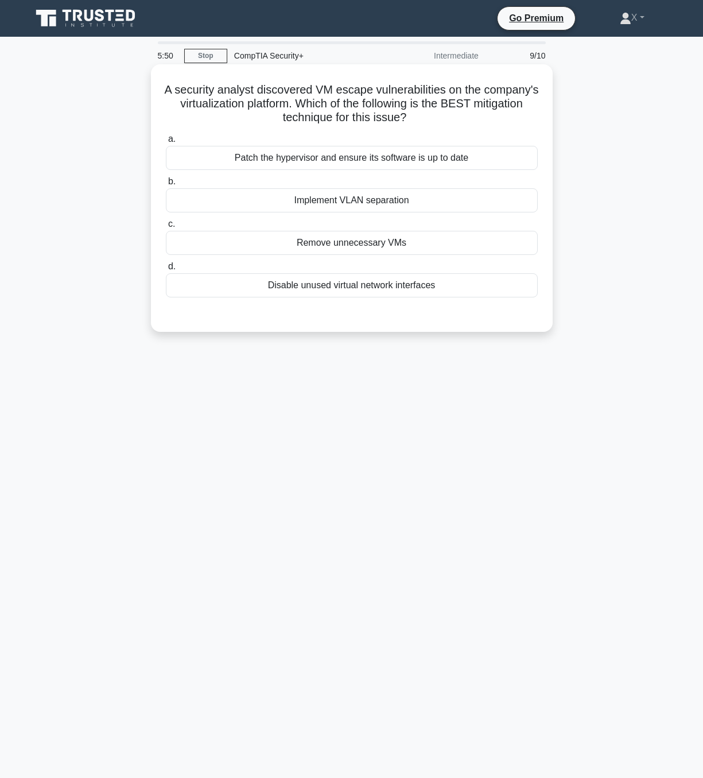
drag, startPoint x: 381, startPoint y: 119, endPoint x: 465, endPoint y: 122, distance: 84.4
click at [465, 122] on h5 "A security analyst discovered VM escape vulnerabilities on the company's virtua…" at bounding box center [352, 104] width 374 height 42
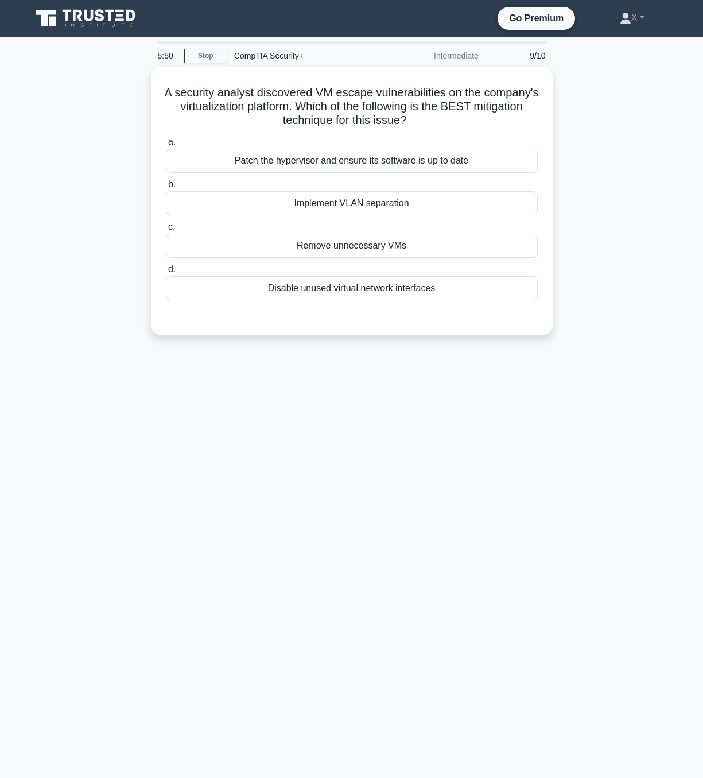
click at [653, 168] on div "A security analyst discovered VM escape vulnerabilities on the company's virtua…" at bounding box center [352, 207] width 654 height 281
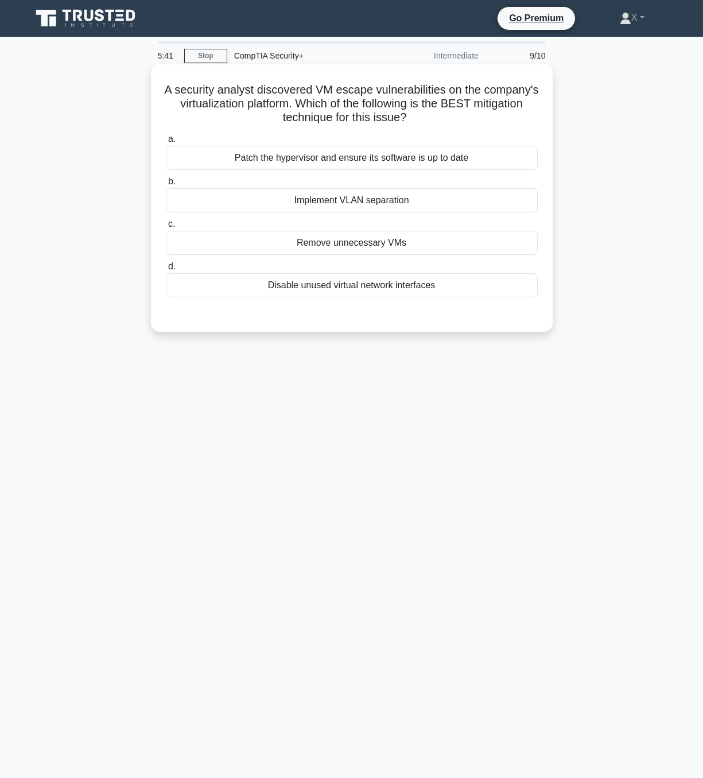
click at [358, 159] on div "Patch the hypervisor and ensure its software is up to date" at bounding box center [352, 158] width 372 height 24
click at [166, 143] on input "a. Patch the hypervisor and ensure its software is up to date" at bounding box center [166, 138] width 0 height 7
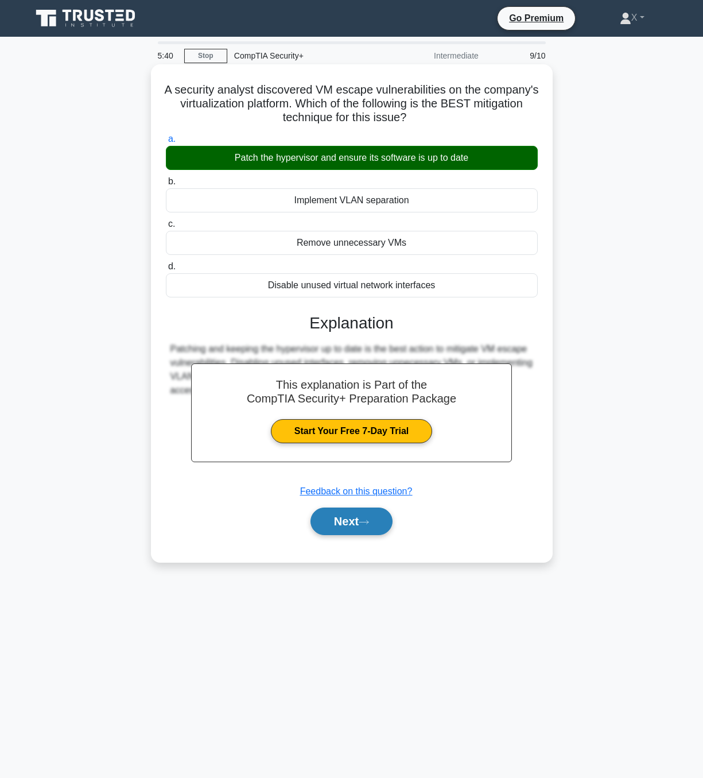
click at [379, 520] on button "Next" at bounding box center [351, 521] width 82 height 28
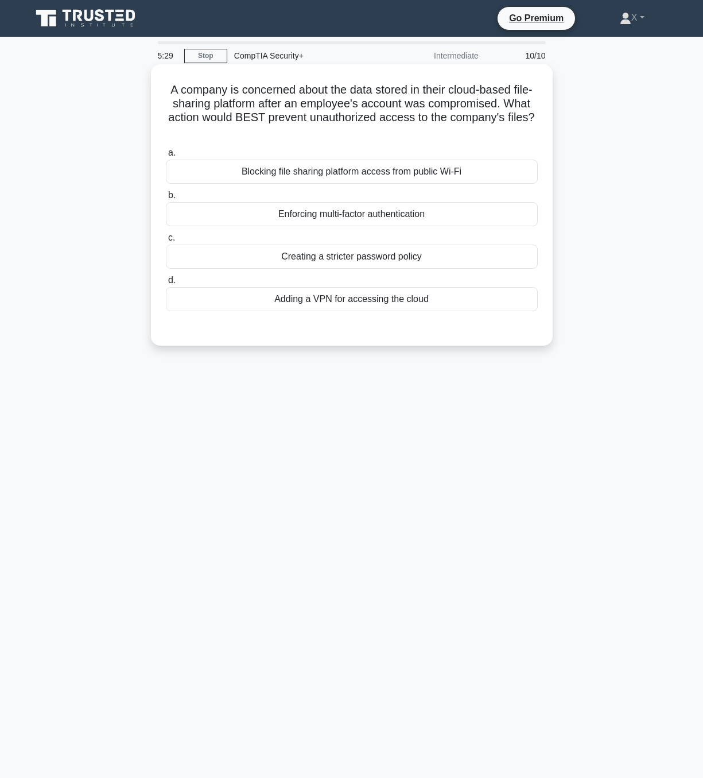
drag, startPoint x: 354, startPoint y: 89, endPoint x: 448, endPoint y: 137, distance: 105.2
click at [448, 137] on h5 "A company is concerned about the data stored in their cloud-based file-sharing …" at bounding box center [352, 111] width 374 height 56
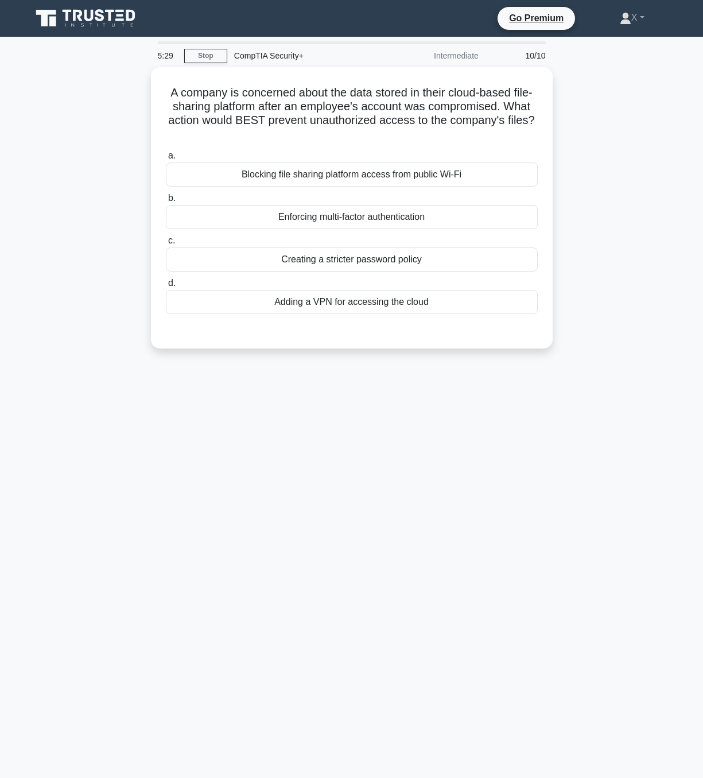
click at [682, 188] on main "5:29 Stop CompTIA Security+ Intermediate 10/10 A company is concerned about the…" at bounding box center [351, 407] width 703 height 741
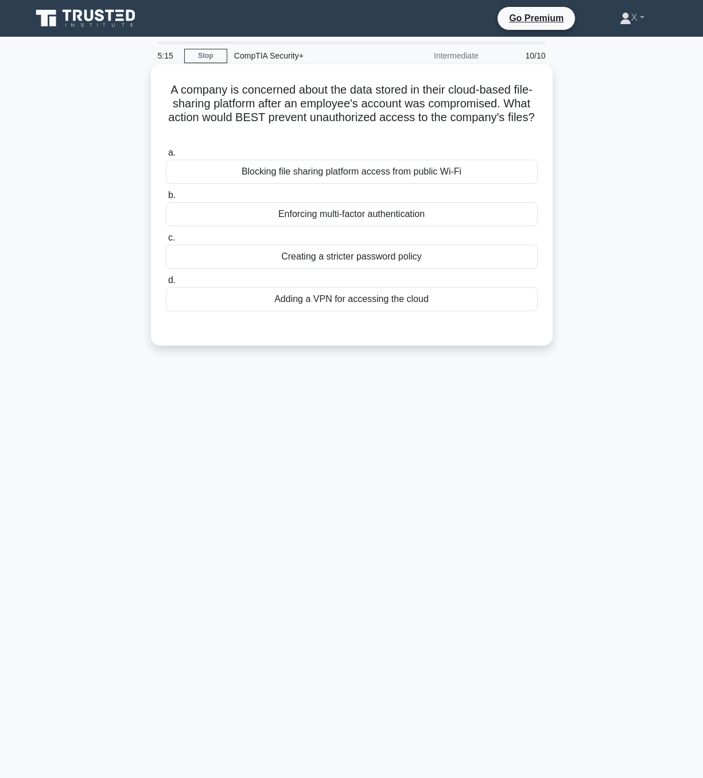
click at [467, 302] on div "Adding a VPN for accessing the cloud" at bounding box center [352, 299] width 372 height 24
click at [166, 284] on input "d. Adding a VPN for accessing the cloud" at bounding box center [166, 280] width 0 height 7
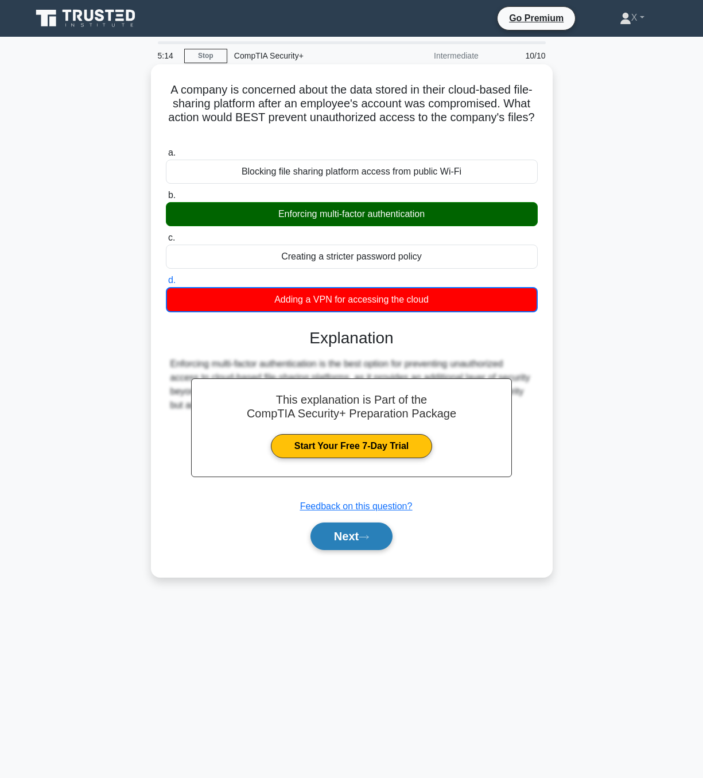
click at [382, 545] on button "Next" at bounding box center [351, 536] width 82 height 28
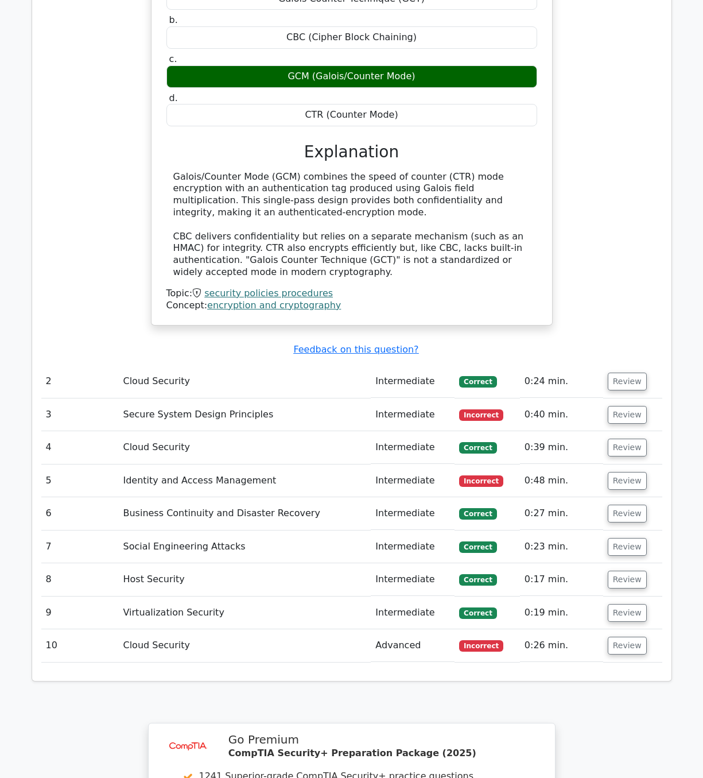
scroll to position [1243, 0]
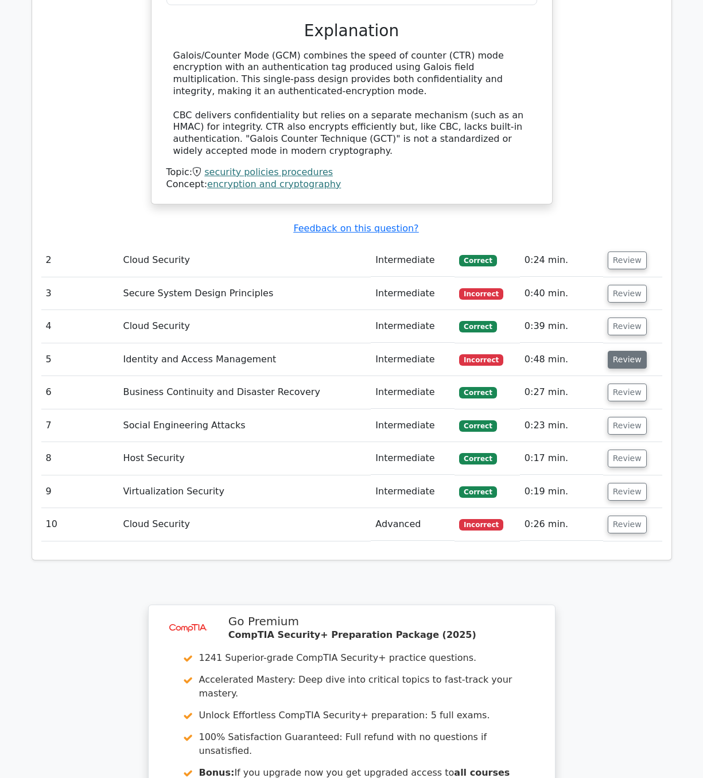
click at [609, 351] on button "Review" at bounding box center [627, 360] width 39 height 18
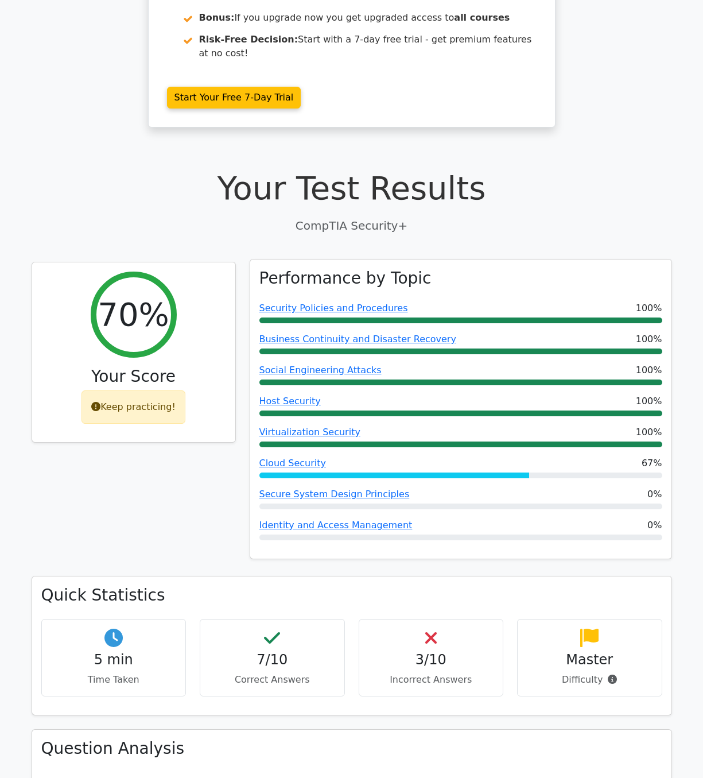
scroll to position [0, 0]
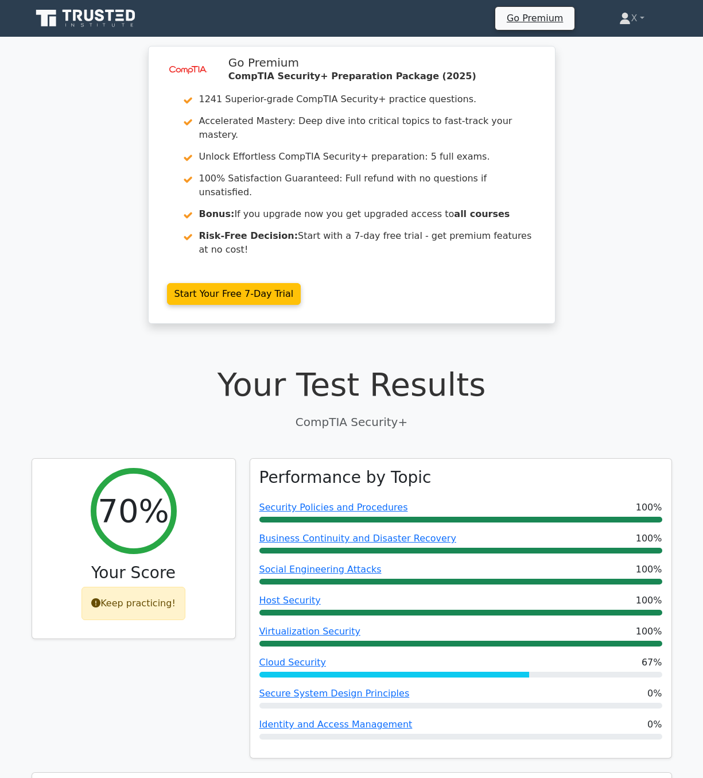
click at [65, 14] on icon at bounding box center [87, 18] width 110 height 22
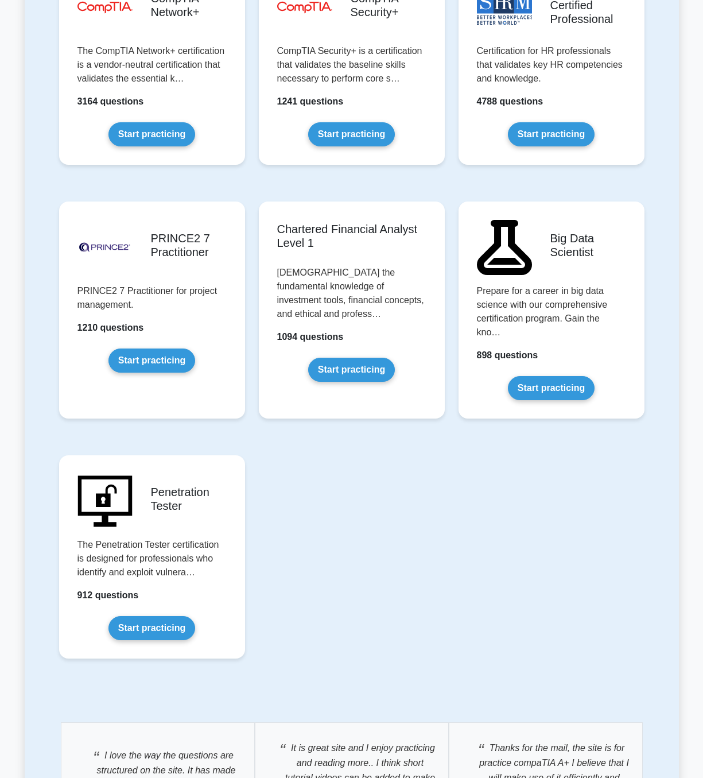
scroll to position [2290, 0]
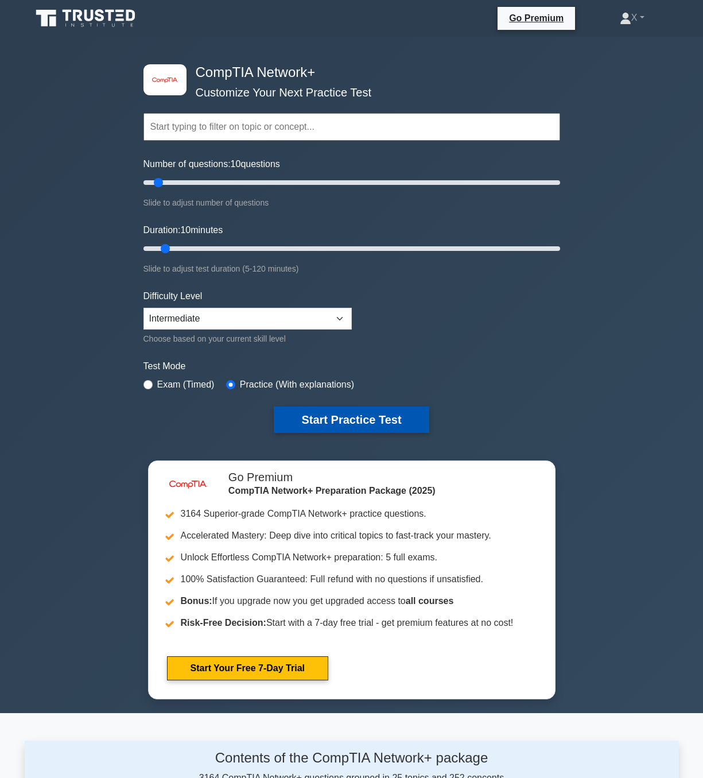
click at [350, 412] on button "Start Practice Test" at bounding box center [351, 419] width 155 height 26
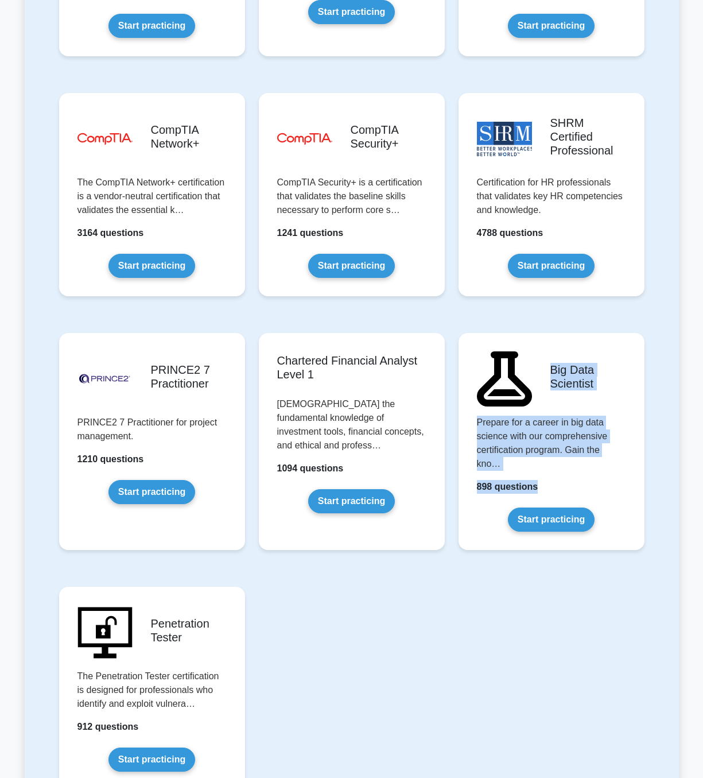
scroll to position [2421, 0]
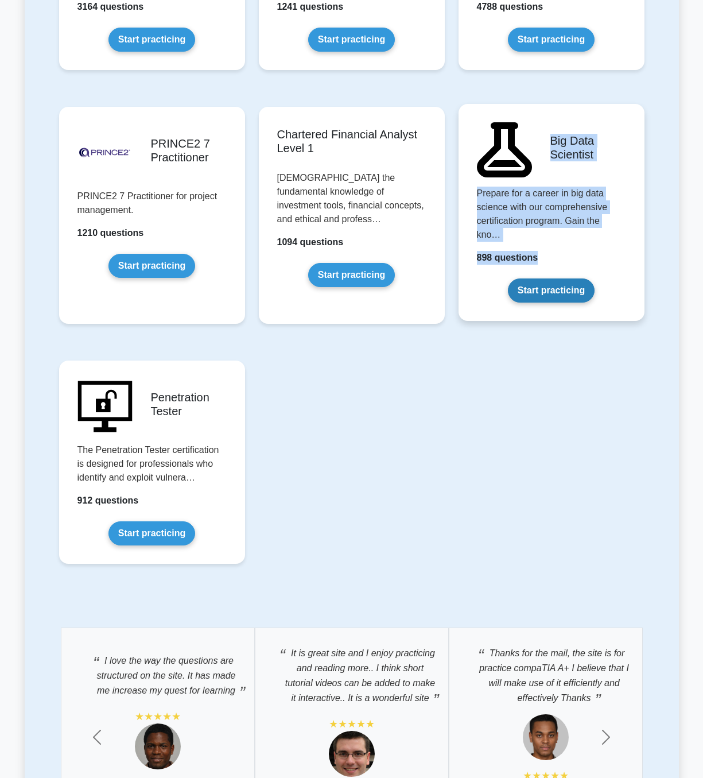
drag, startPoint x: 48, startPoint y: 218, endPoint x: 625, endPoint y: 357, distance: 594.0
copy div "Big Data Scientist Prepare for a career in big data science with our comprehens…"
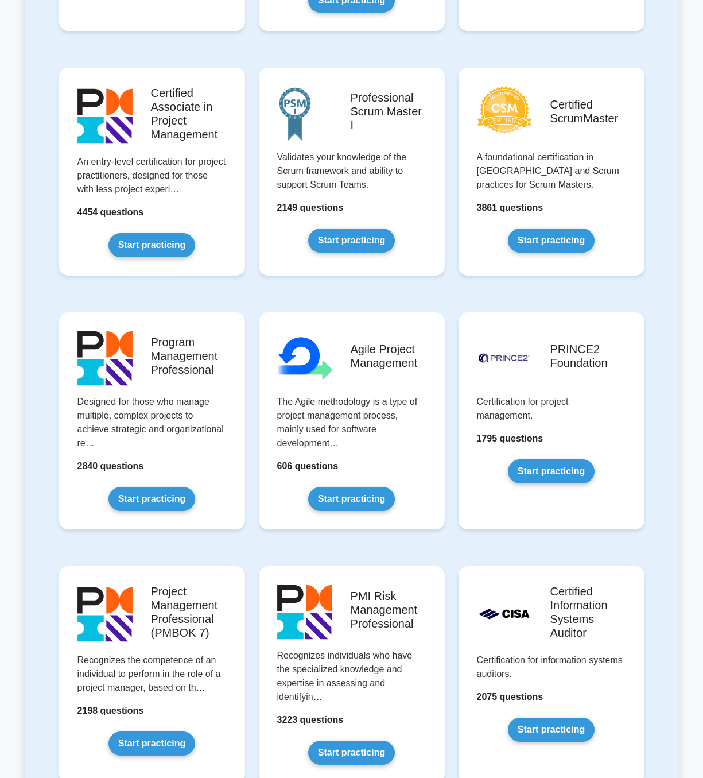
scroll to position [0, 0]
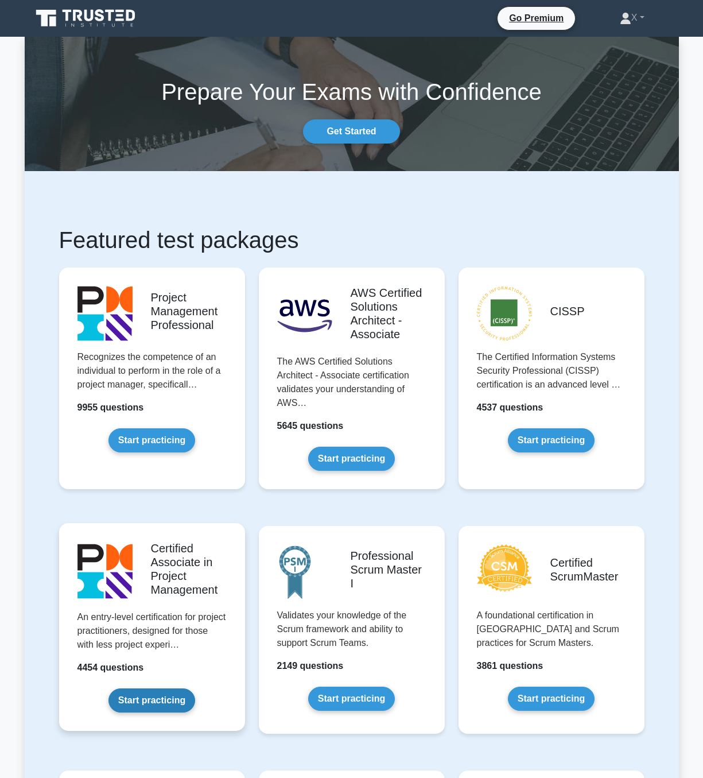
click at [108, 688] on link "Start practicing" at bounding box center [151, 700] width 87 height 24
